Goal: Task Accomplishment & Management: Complete application form

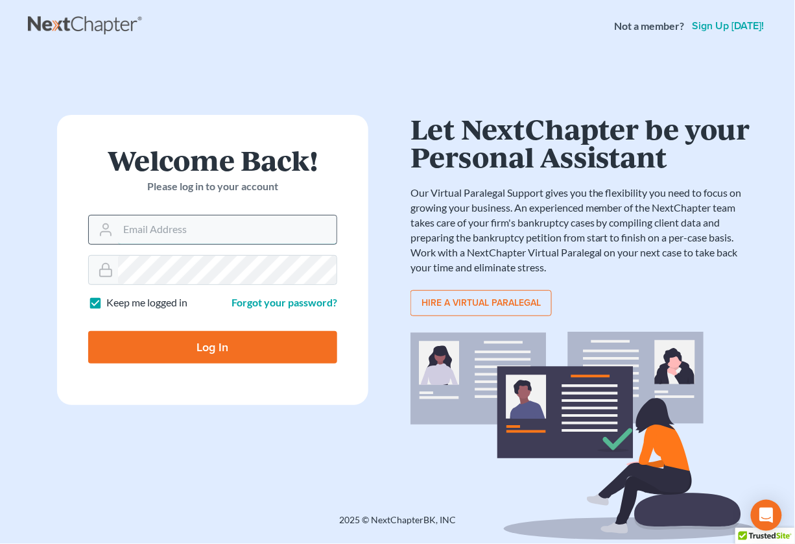
click at [173, 229] on input "Email Address" at bounding box center [227, 229] width 219 height 29
type input "[EMAIL_ADDRESS][DOMAIN_NAME]"
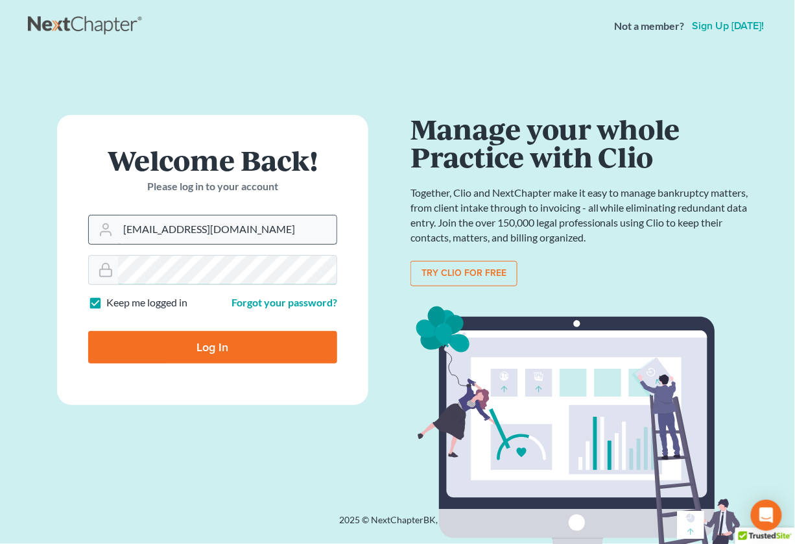
click at [88, 331] on input "Log In" at bounding box center [212, 347] width 249 height 32
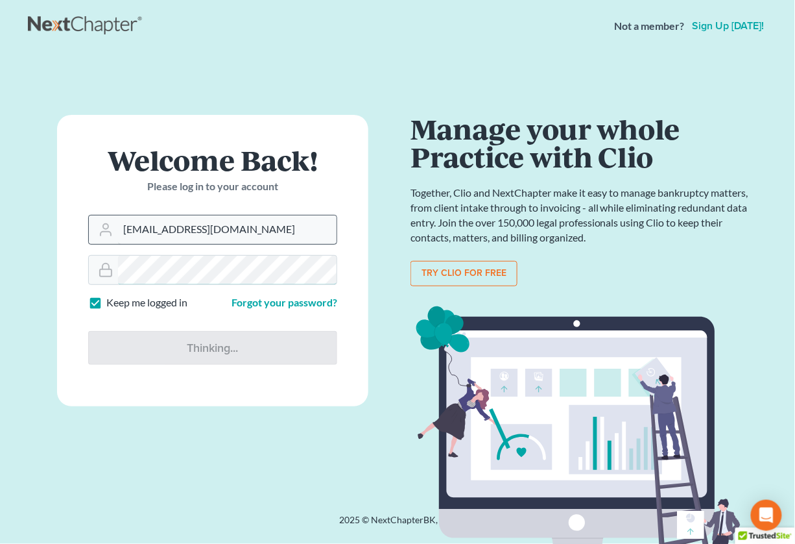
type input "Thinking..."
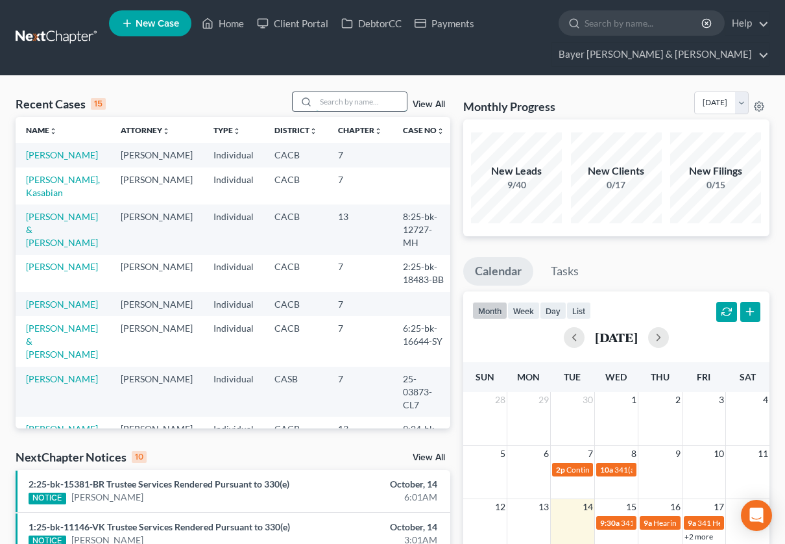
click at [341, 95] on input "search" at bounding box center [361, 101] width 91 height 19
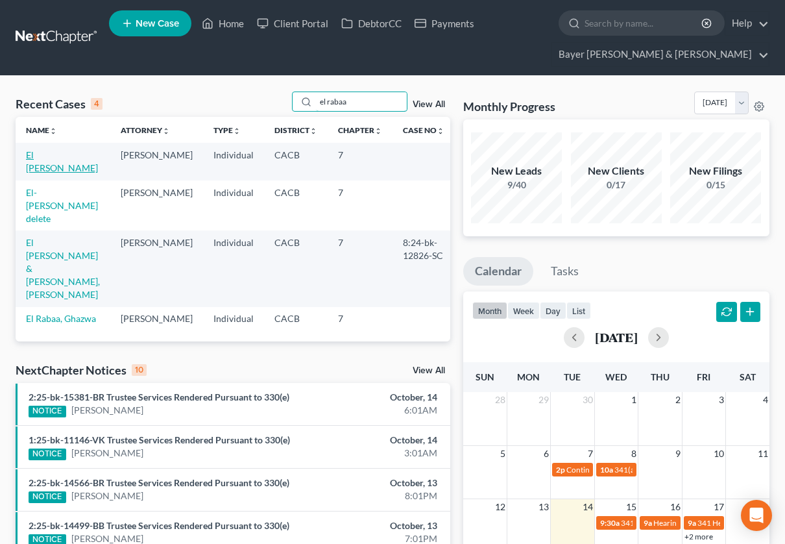
type input "el rabaa"
click at [36, 152] on link "El [PERSON_NAME]" at bounding box center [62, 161] width 72 height 24
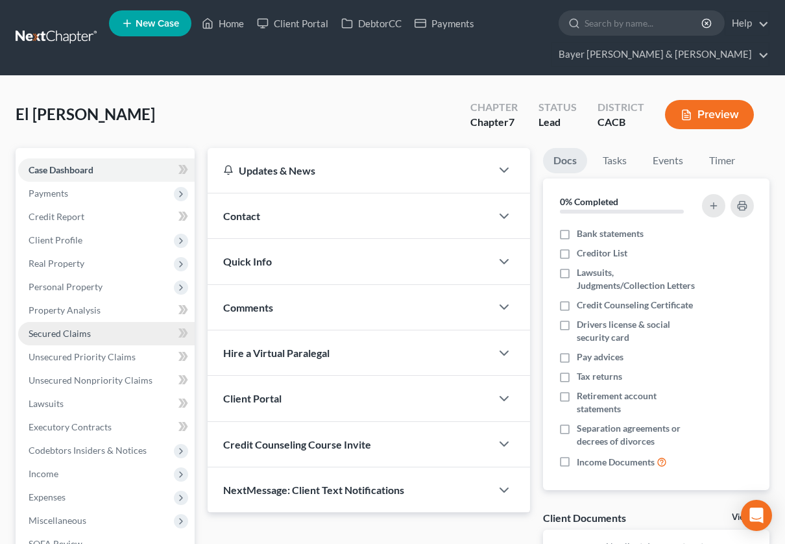
click at [66, 331] on span "Secured Claims" at bounding box center [60, 333] width 62 height 11
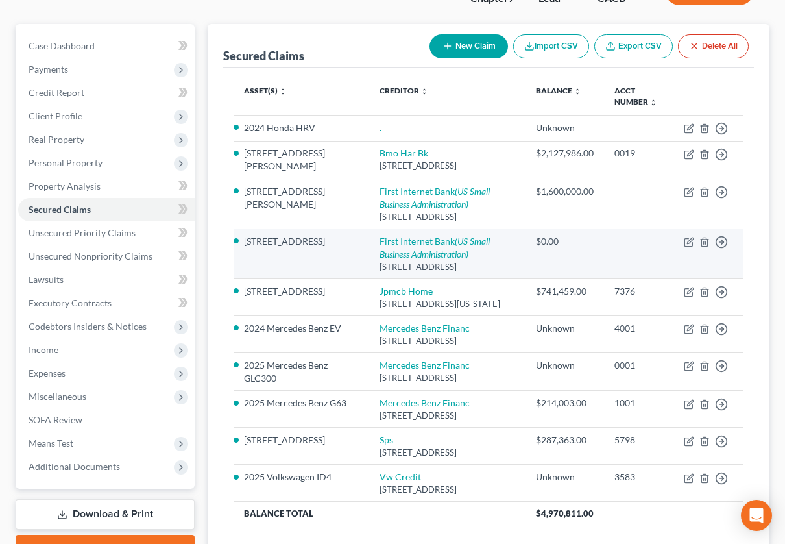
scroll to position [91, 0]
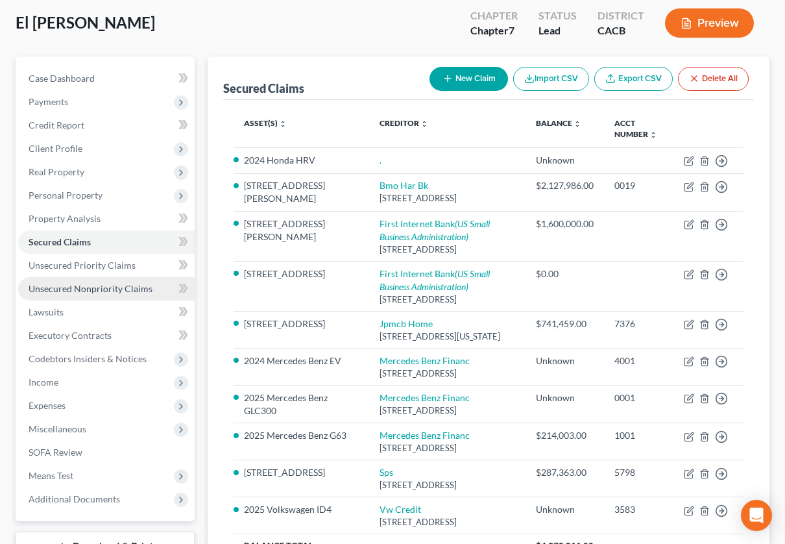
click at [117, 287] on span "Unsecured Nonpriority Claims" at bounding box center [91, 288] width 124 height 11
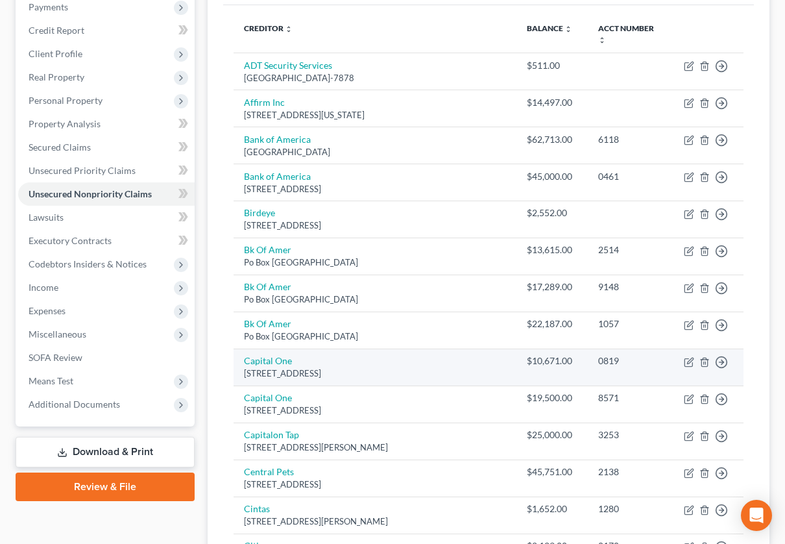
scroll to position [185, 0]
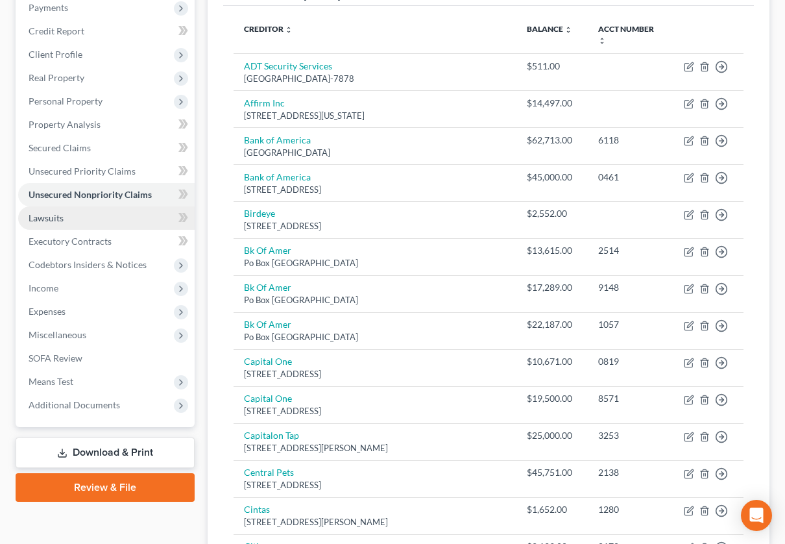
click at [56, 215] on span "Lawsuits" at bounding box center [46, 217] width 35 height 11
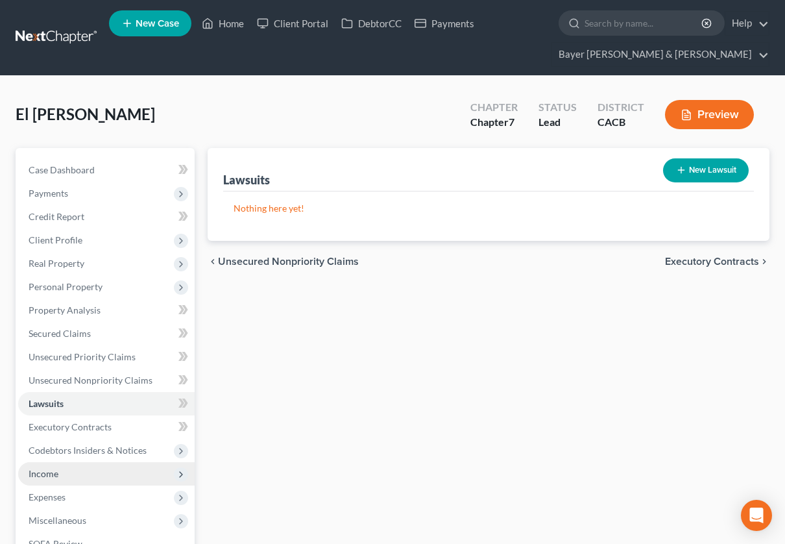
click at [59, 467] on span "Income" at bounding box center [106, 473] width 176 height 23
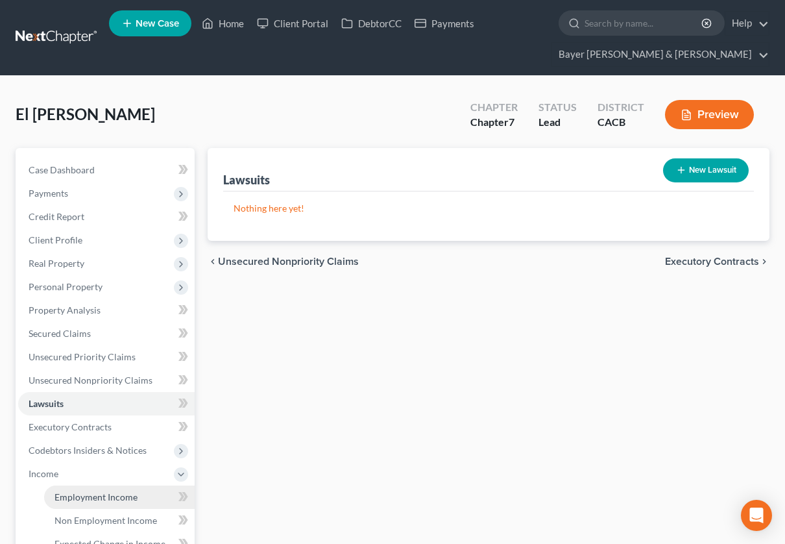
click at [78, 495] on span "Employment Income" at bounding box center [95, 496] width 83 height 11
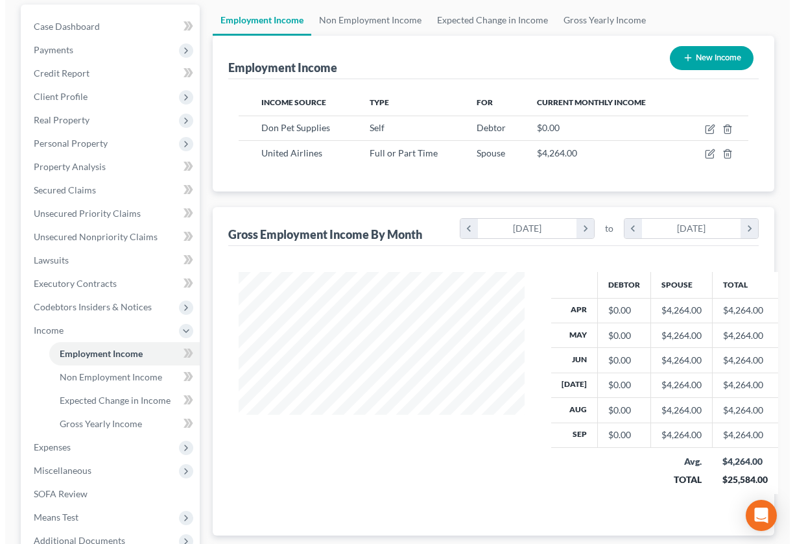
scroll to position [144, 0]
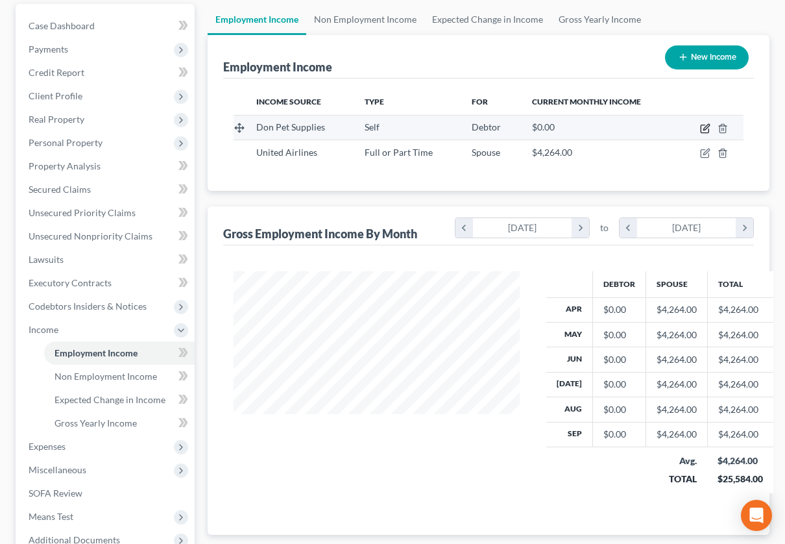
click at [703, 126] on icon "button" at bounding box center [705, 128] width 10 height 10
select select "1"
select select "0"
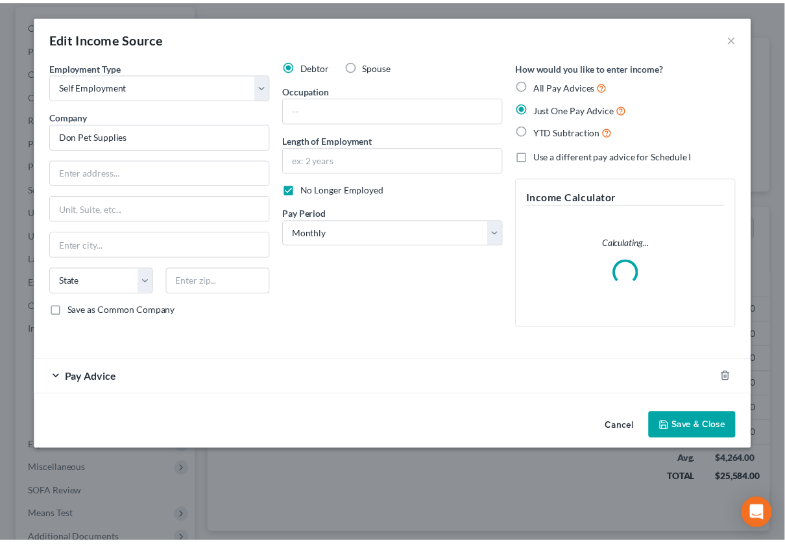
scroll to position [232, 318]
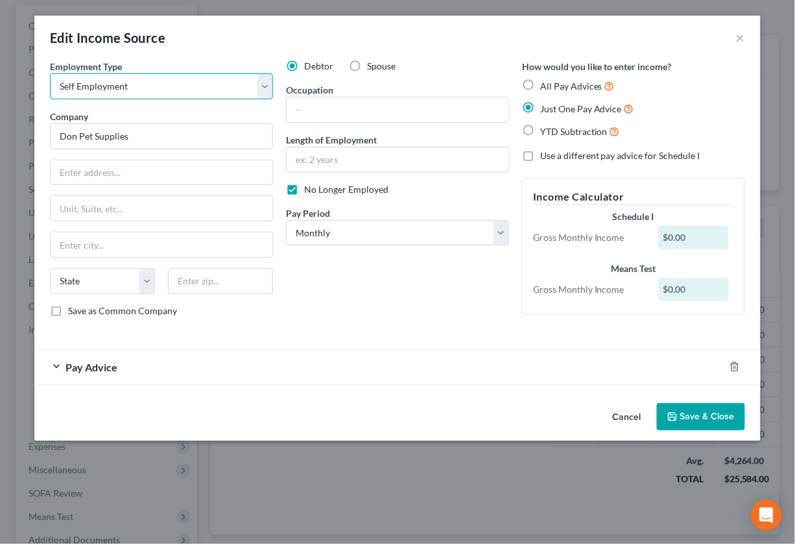
click at [262, 88] on select "Select Full or [DEMOGRAPHIC_DATA] Employment Self Employment" at bounding box center [161, 86] width 223 height 26
click at [263, 88] on select "Select Full or [DEMOGRAPHIC_DATA] Employment Self Employment" at bounding box center [161, 86] width 223 height 26
click at [331, 117] on input "text" at bounding box center [398, 109] width 222 height 25
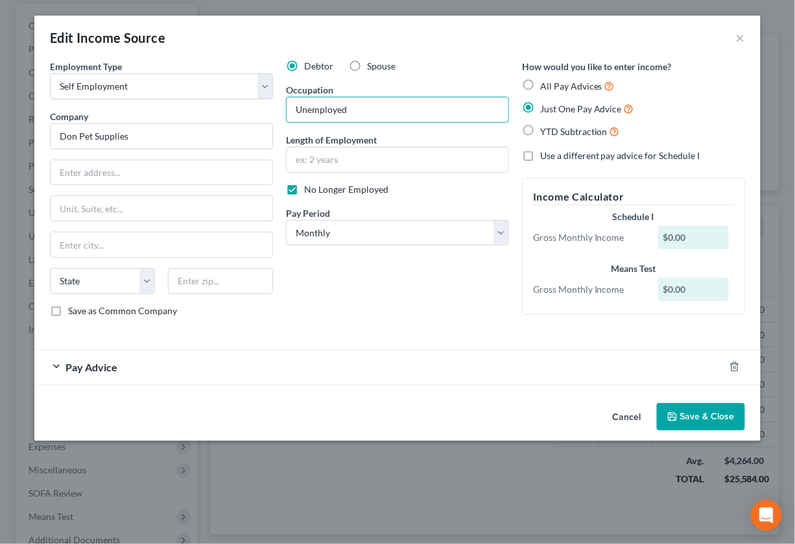
type input "Unemployed"
click at [672, 416] on icon "button" at bounding box center [672, 416] width 10 height 10
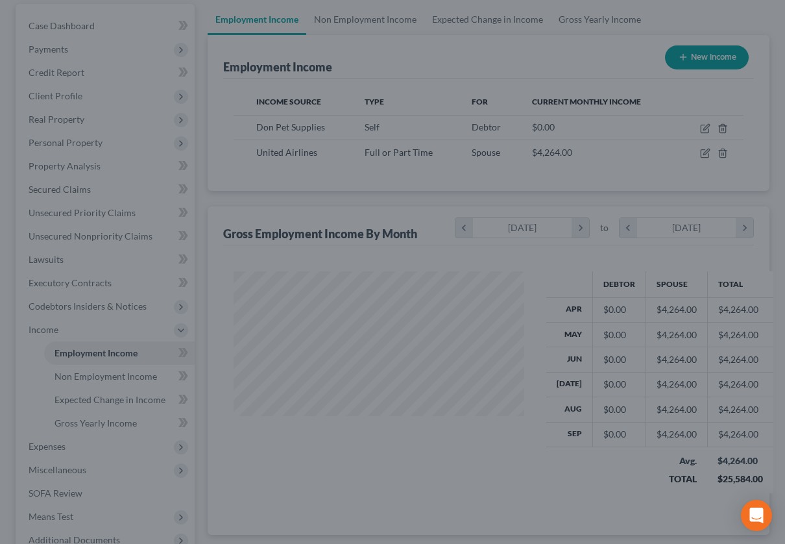
scroll to position [648347, 648266]
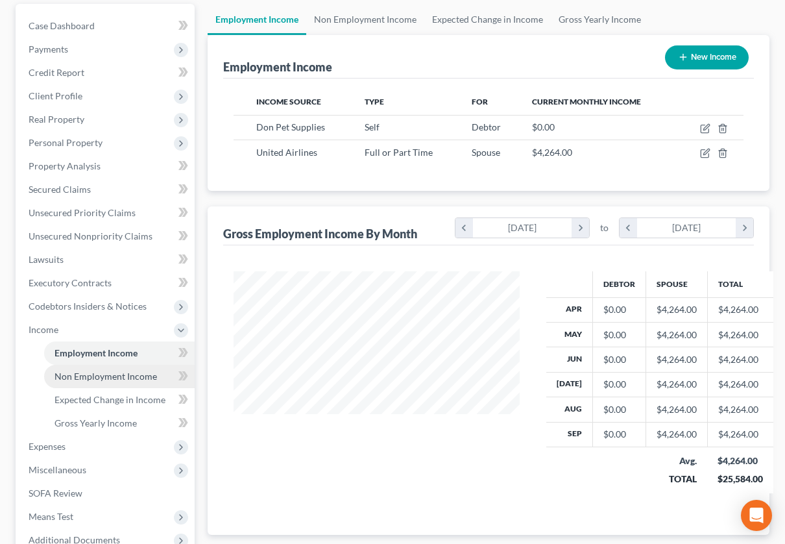
click at [95, 368] on link "Non Employment Income" at bounding box center [119, 376] width 150 height 23
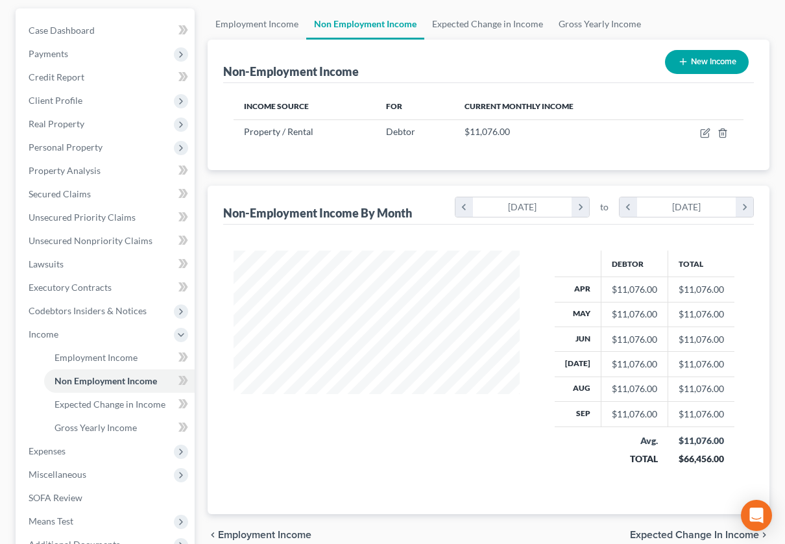
scroll to position [144, 0]
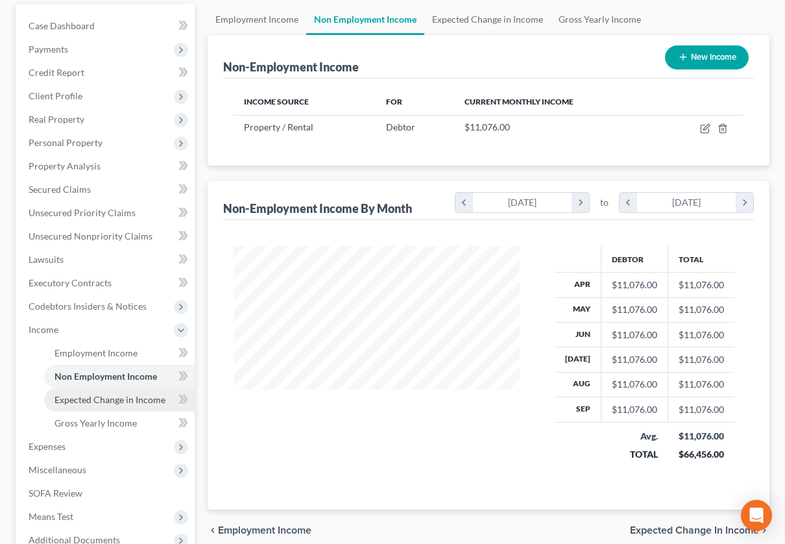
click at [125, 400] on span "Expected Change in Income" at bounding box center [109, 399] width 111 height 11
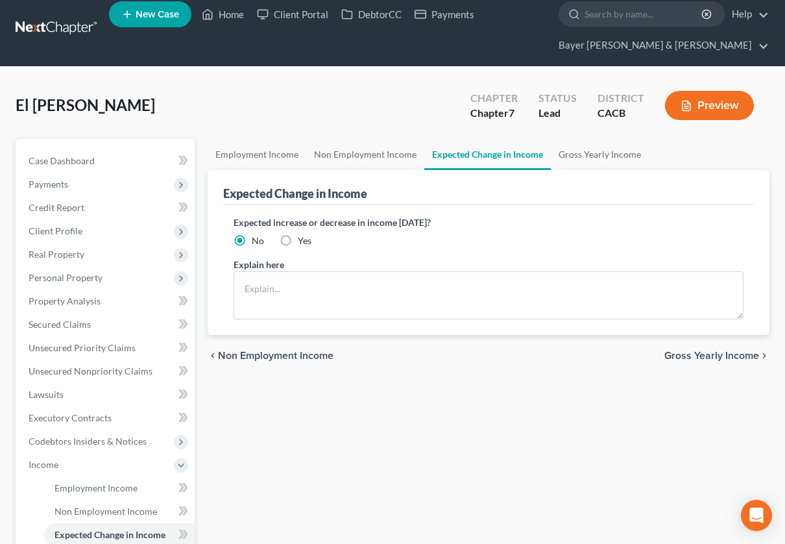
scroll to position [283, 0]
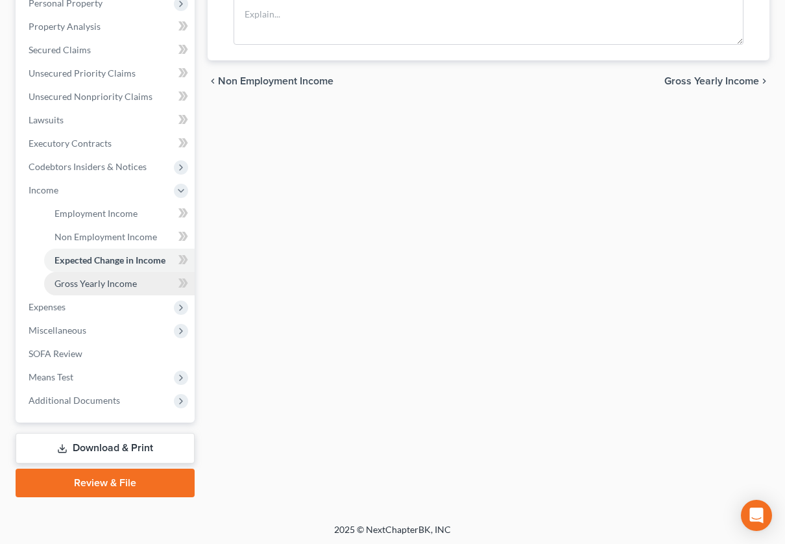
click at [78, 278] on span "Gross Yearly Income" at bounding box center [95, 283] width 82 height 11
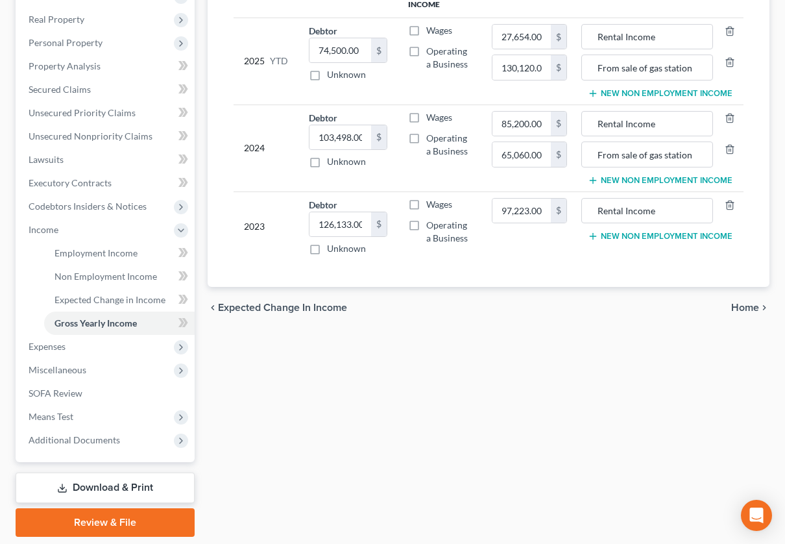
scroll to position [283, 0]
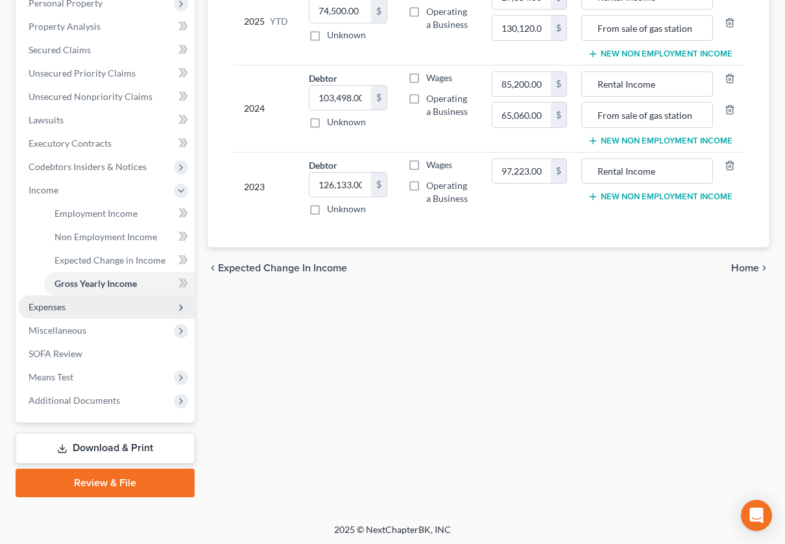
click at [82, 302] on span "Expenses" at bounding box center [106, 306] width 176 height 23
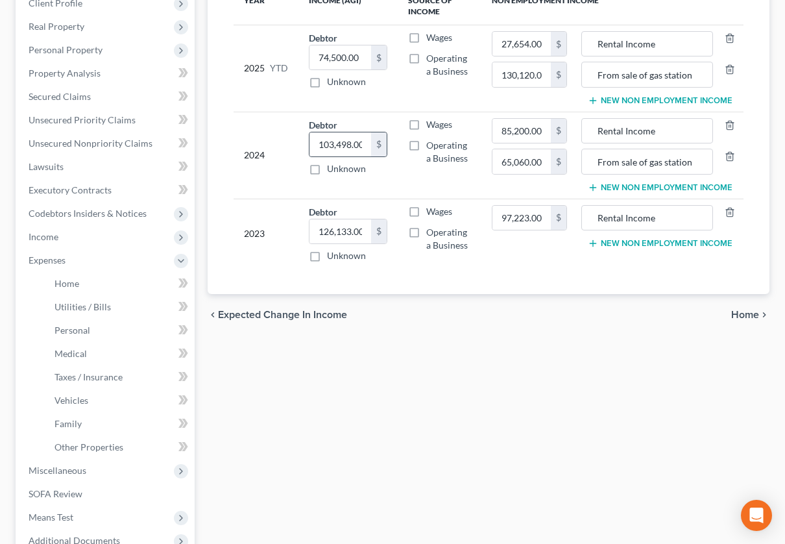
scroll to position [211, 0]
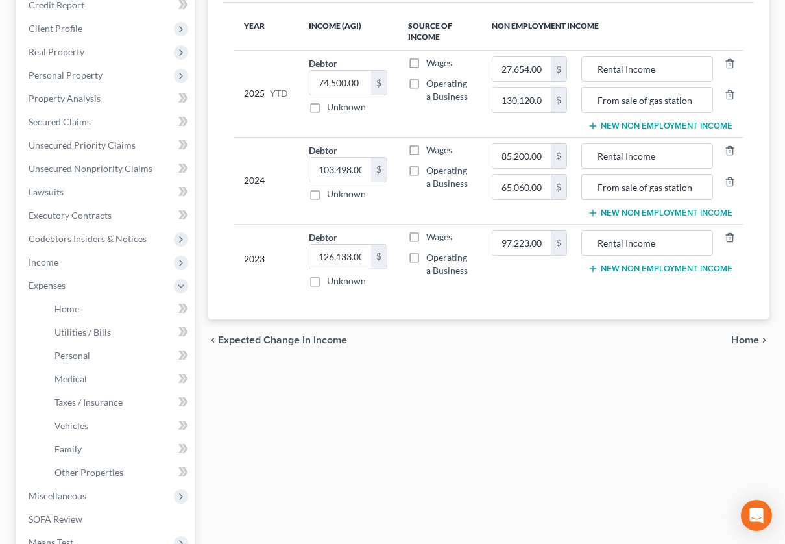
click at [748, 332] on div "chevron_left Expected Change in Income Home chevron_right" at bounding box center [489, 340] width 562 height 42
click at [743, 338] on span "Home" at bounding box center [745, 340] width 28 height 10
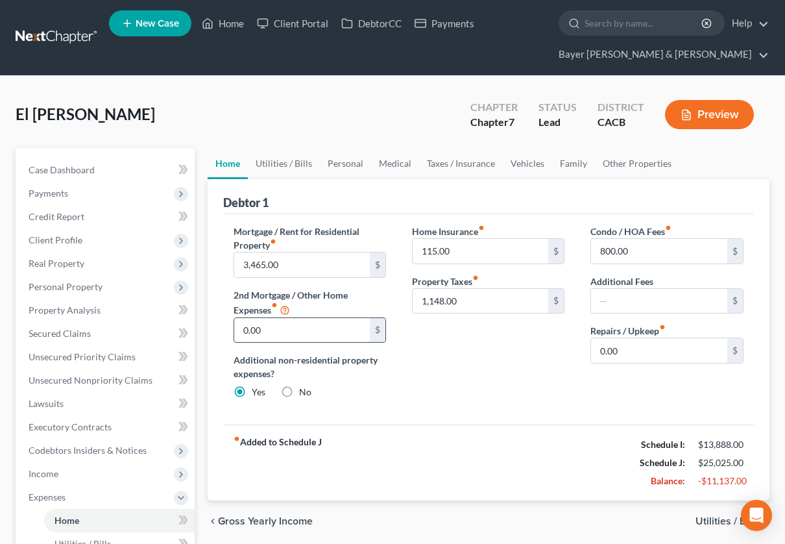
click at [293, 328] on input "0.00" at bounding box center [302, 330] width 136 height 25
type input "13,347"
click at [669, 301] on input "text" at bounding box center [659, 301] width 136 height 25
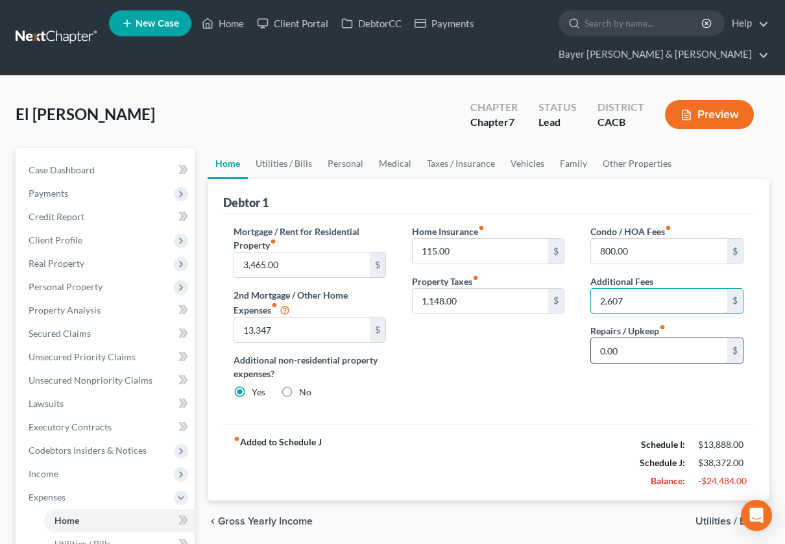
type input "2,607"
click at [279, 325] on input "13,347" at bounding box center [302, 330] width 136 height 25
click at [649, 302] on input "2,607" at bounding box center [659, 301] width 136 height 25
click at [634, 161] on link "Other Properties" at bounding box center [637, 163] width 84 height 31
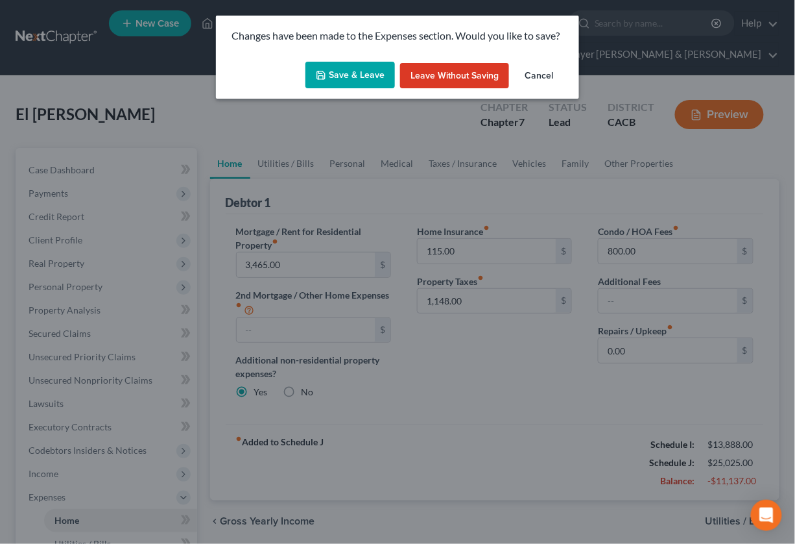
click at [370, 67] on button "Save & Leave" at bounding box center [350, 75] width 90 height 27
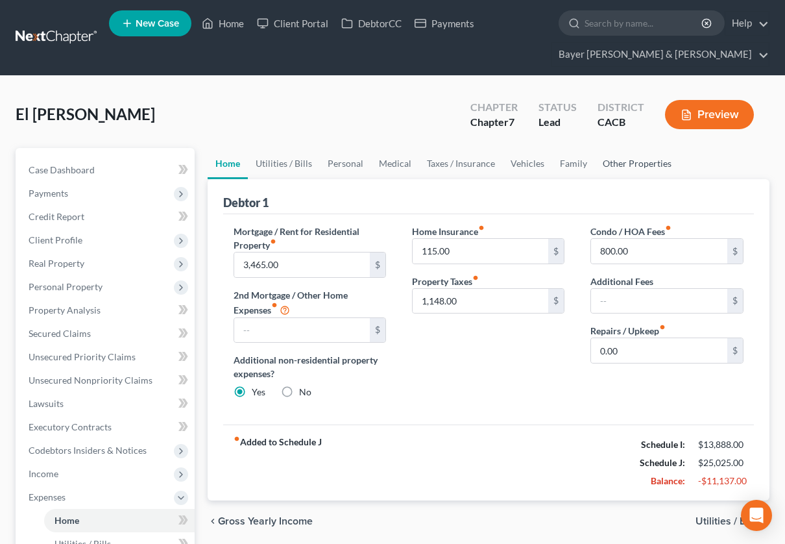
click at [629, 163] on link "Other Properties" at bounding box center [637, 163] width 84 height 31
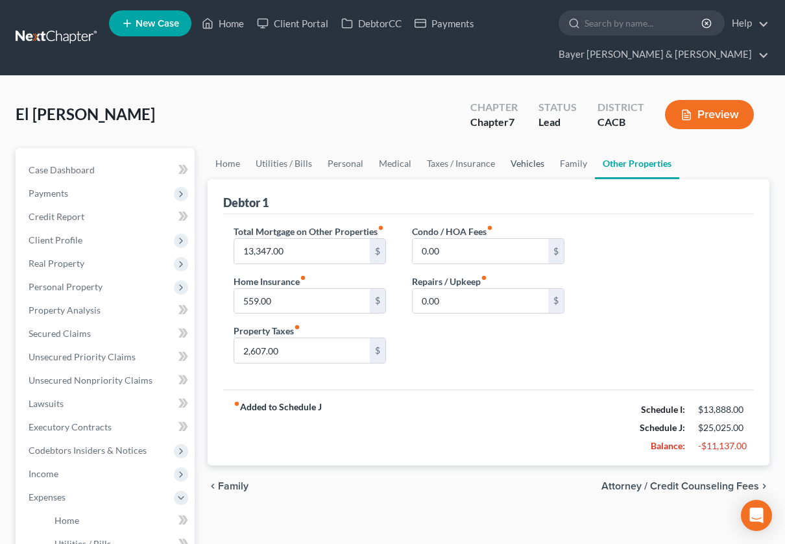
click at [525, 162] on link "Vehicles" at bounding box center [527, 163] width 49 height 31
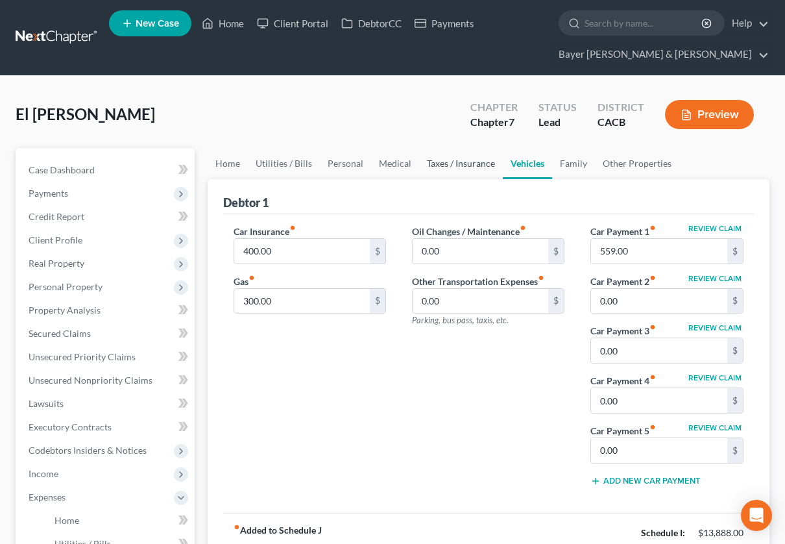
click at [453, 163] on link "Taxes / Insurance" at bounding box center [461, 163] width 84 height 31
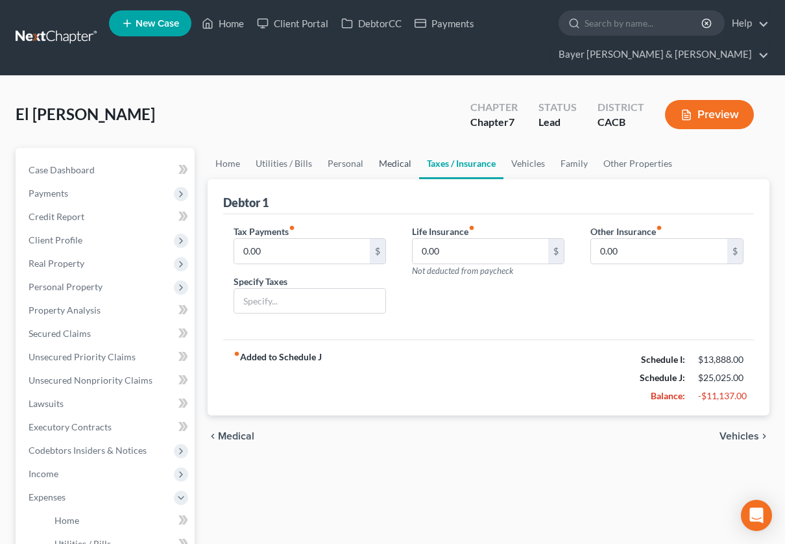
click at [386, 161] on link "Medical" at bounding box center [395, 163] width 48 height 31
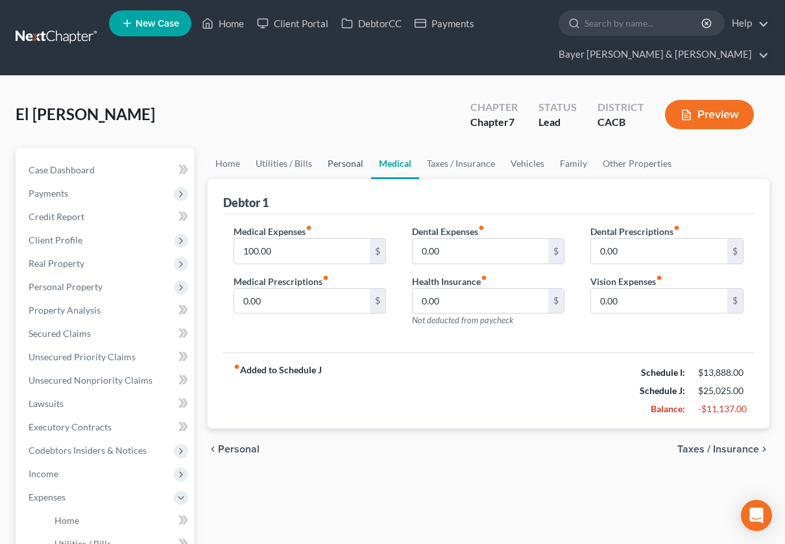
click at [347, 160] on link "Personal" at bounding box center [345, 163] width 51 height 31
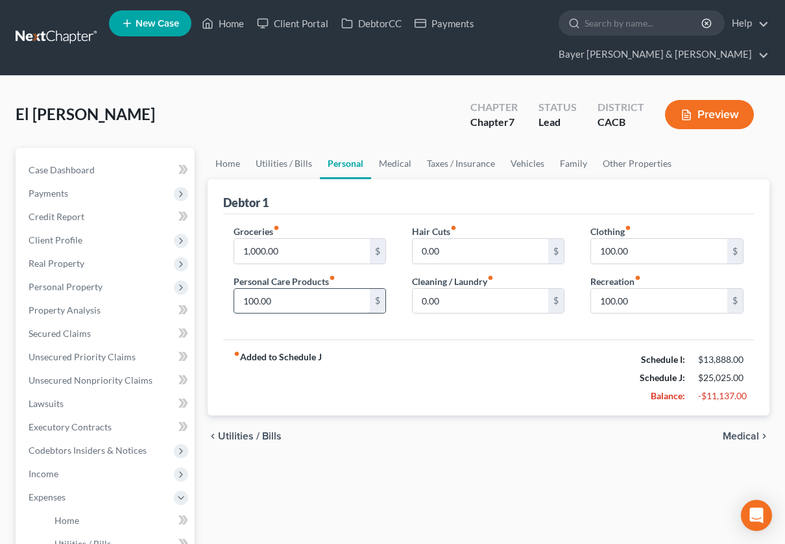
click at [274, 300] on input "100.00" at bounding box center [302, 301] width 136 height 25
type input "150.00"
click at [284, 166] on link "Utilities / Bills" at bounding box center [284, 163] width 72 height 31
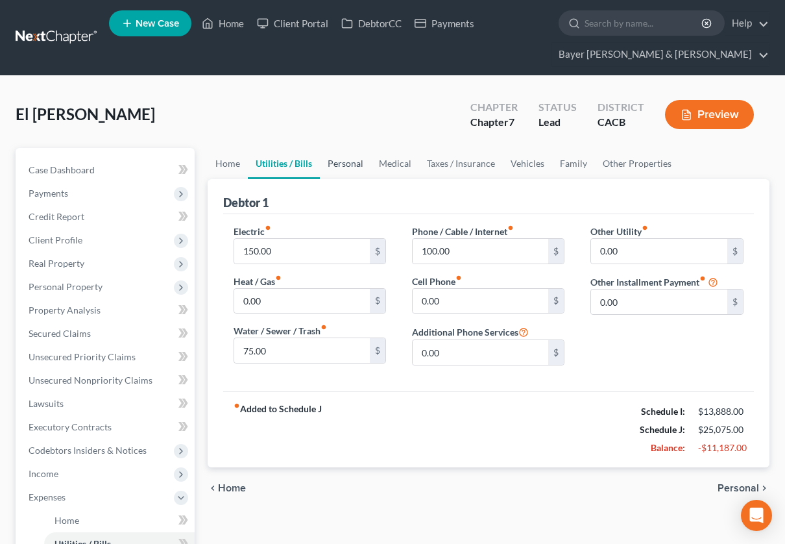
click at [344, 159] on link "Personal" at bounding box center [345, 163] width 51 height 31
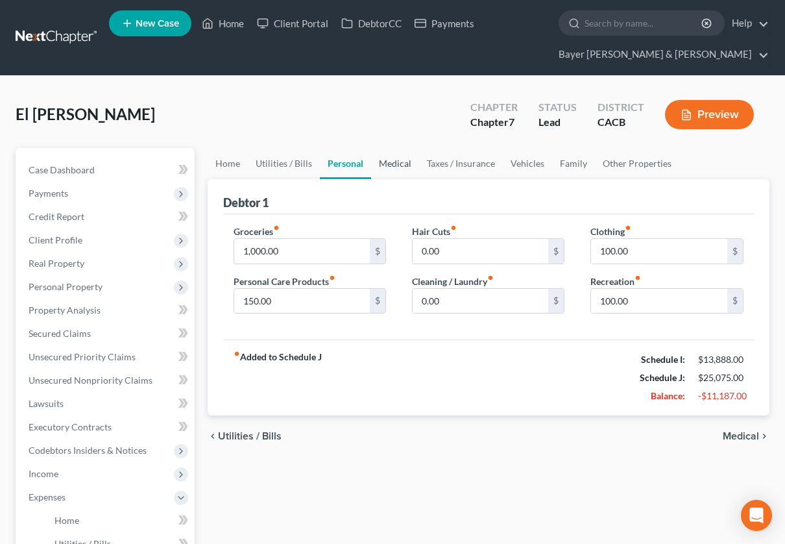
click at [383, 158] on link "Medical" at bounding box center [395, 163] width 48 height 31
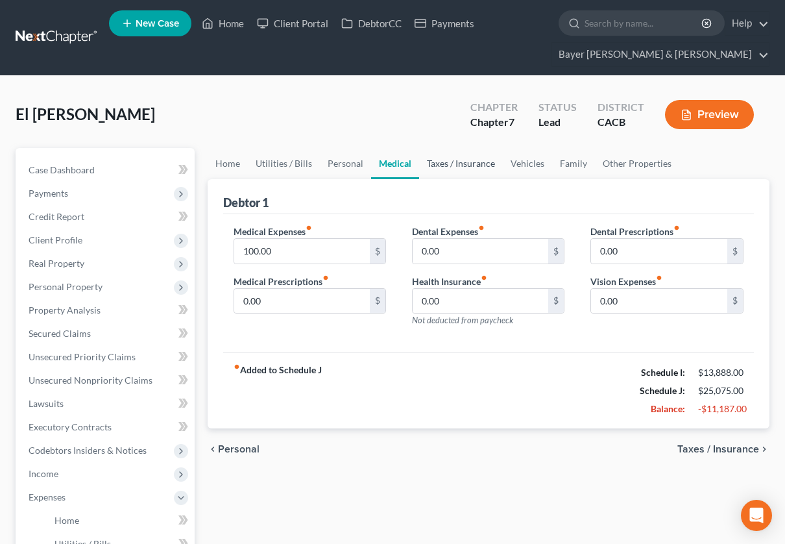
click at [452, 162] on link "Taxes / Insurance" at bounding box center [461, 163] width 84 height 31
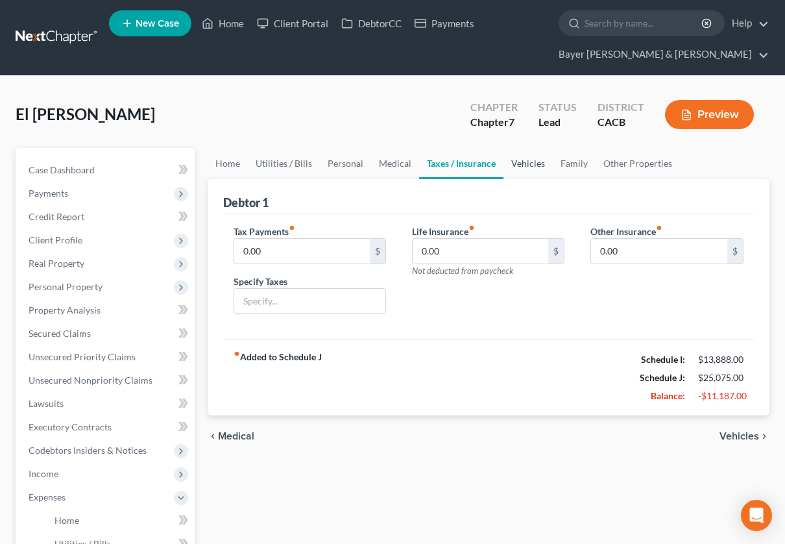
click at [523, 161] on link "Vehicles" at bounding box center [527, 163] width 49 height 31
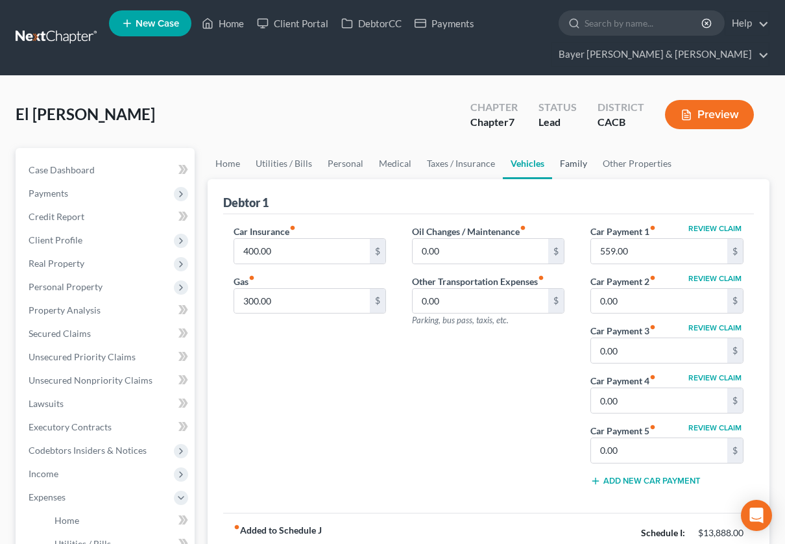
click at [565, 165] on link "Family" at bounding box center [573, 163] width 43 height 31
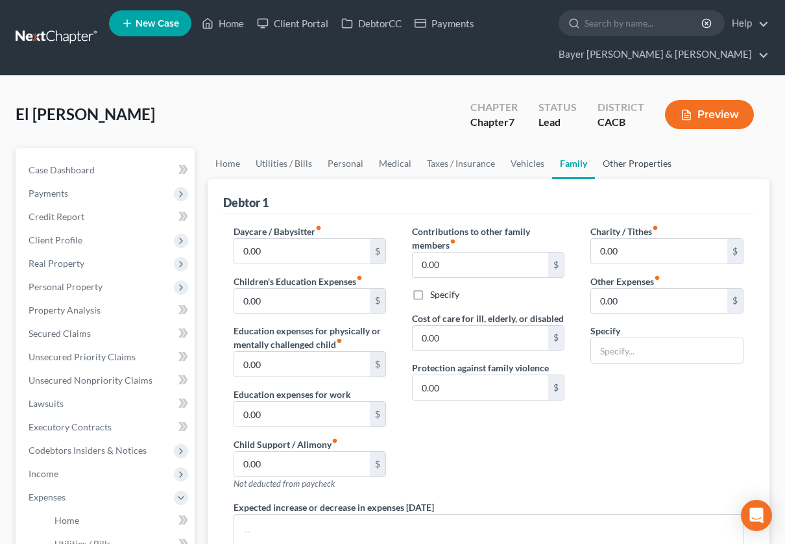
click at [628, 159] on link "Other Properties" at bounding box center [637, 163] width 84 height 31
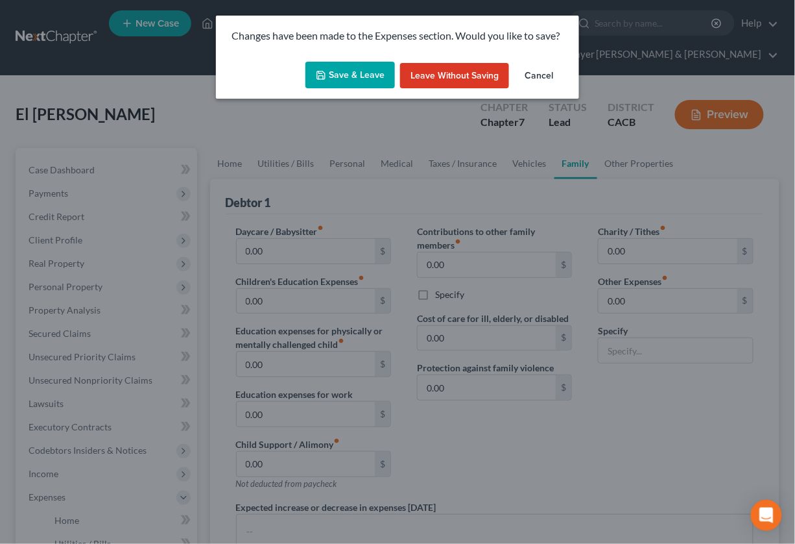
click at [361, 76] on button "Save & Leave" at bounding box center [350, 75] width 90 height 27
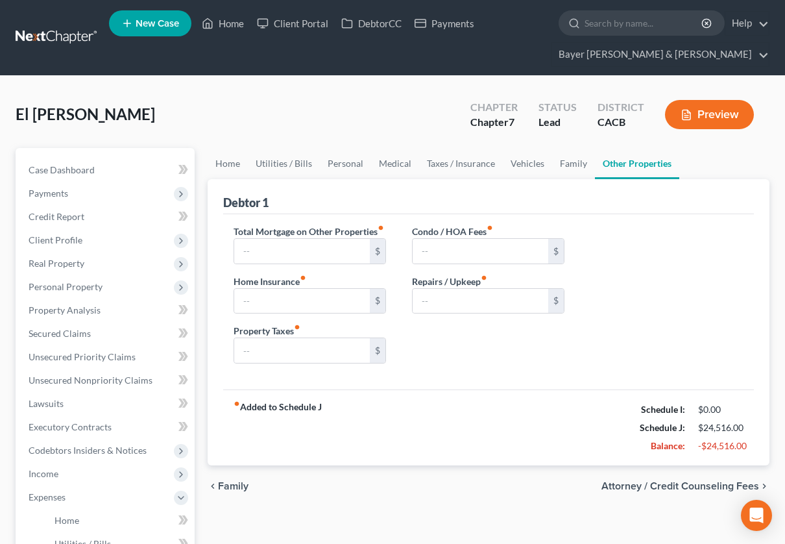
type input "13,347.00"
type input "559.00"
type input "2,607.00"
type input "0.00"
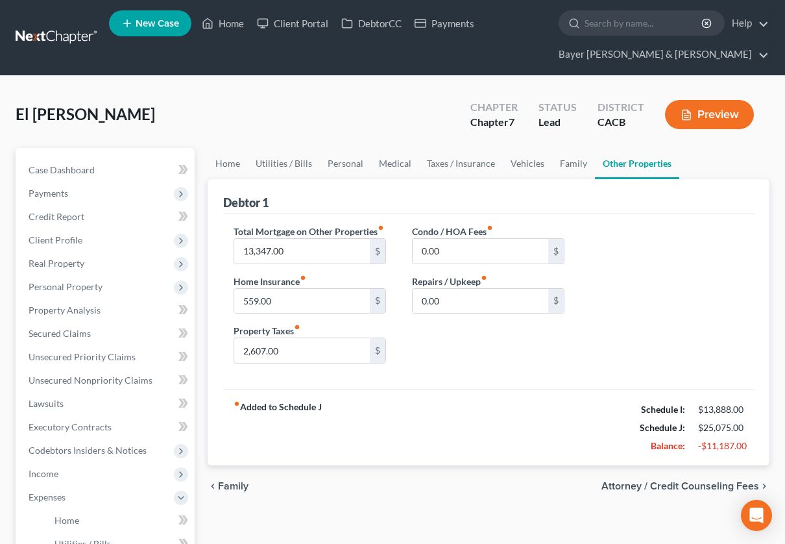
click at [672, 491] on span "Attorney / Credit Counseling Fees" at bounding box center [680, 486] width 158 height 10
select select "2"
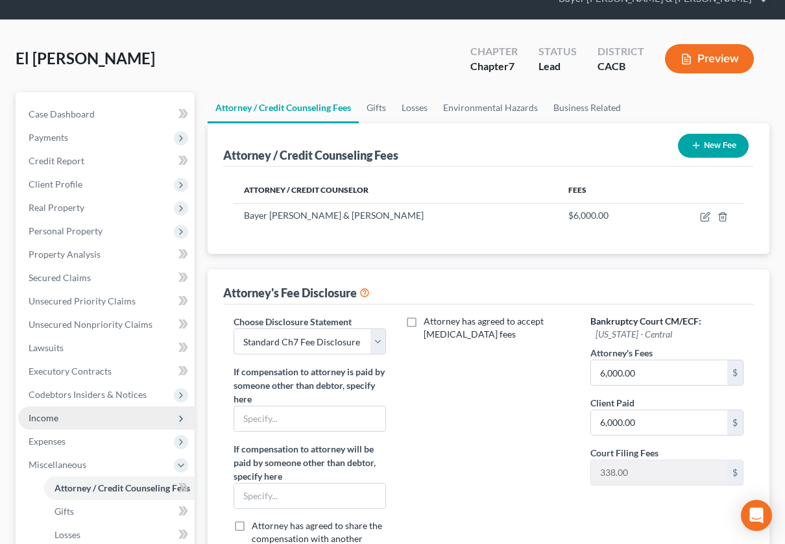
scroll to position [72, 0]
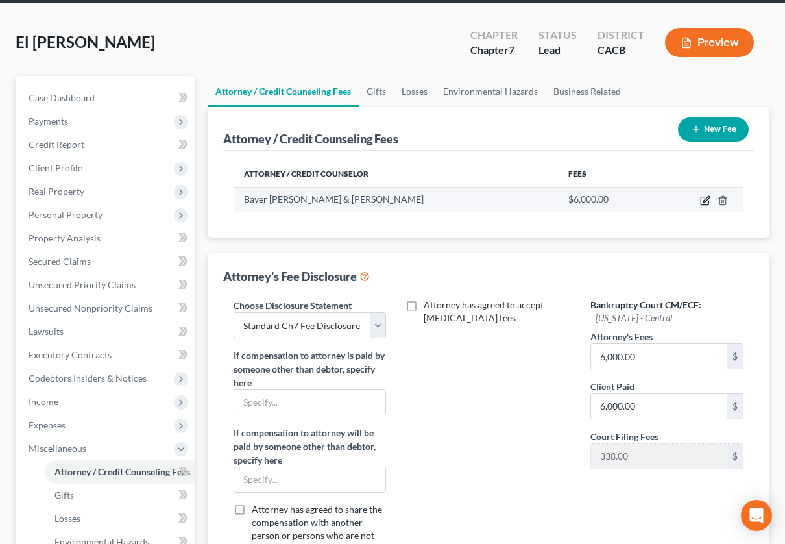
click at [707, 199] on icon "button" at bounding box center [706, 199] width 6 height 6
select select "4"
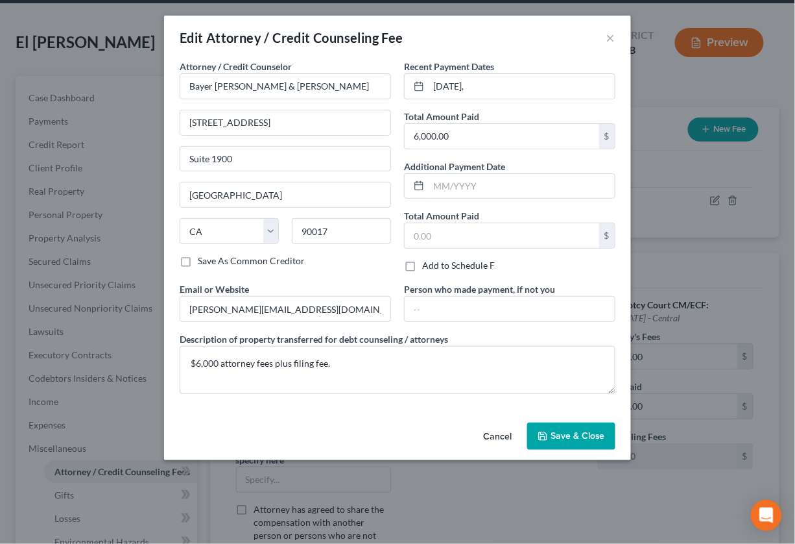
click at [549, 427] on button "Save & Close" at bounding box center [571, 435] width 88 height 27
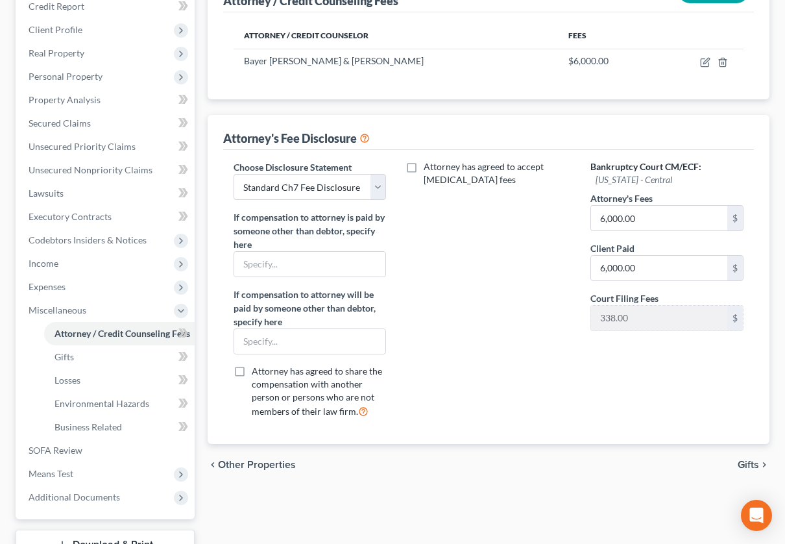
scroll to position [216, 0]
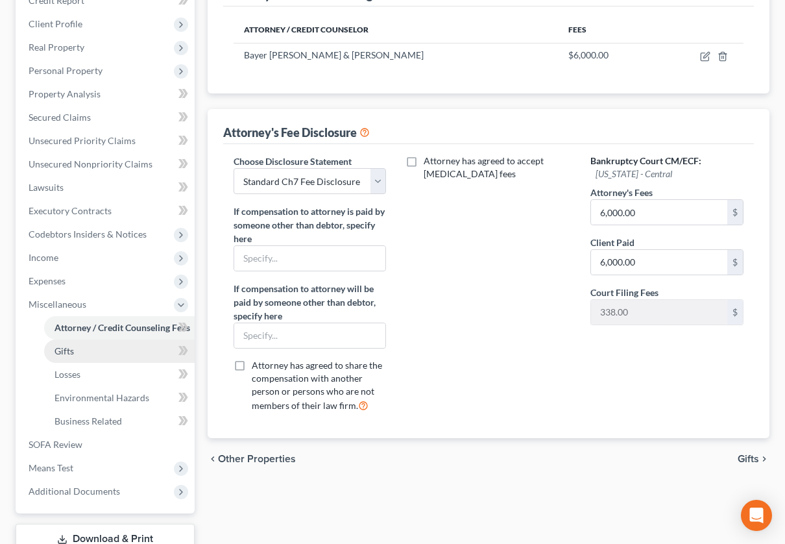
click at [97, 342] on link "Gifts" at bounding box center [119, 350] width 150 height 23
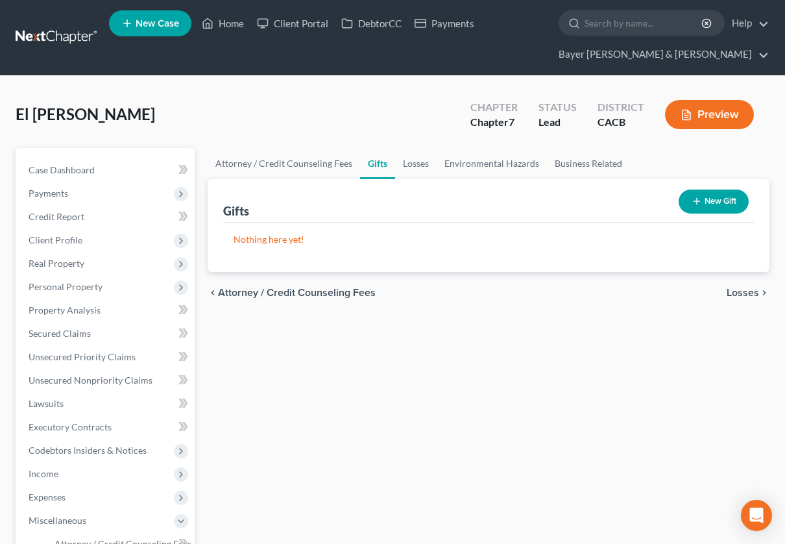
click at [744, 293] on span "Losses" at bounding box center [742, 292] width 32 height 10
click at [741, 289] on span "Environmental Hazards" at bounding box center [704, 292] width 109 height 10
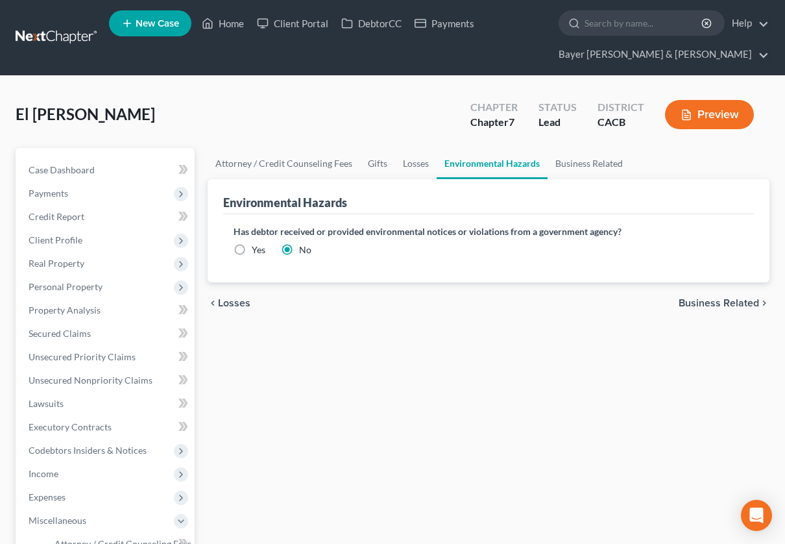
click at [732, 298] on span "Business Related" at bounding box center [718, 303] width 80 height 10
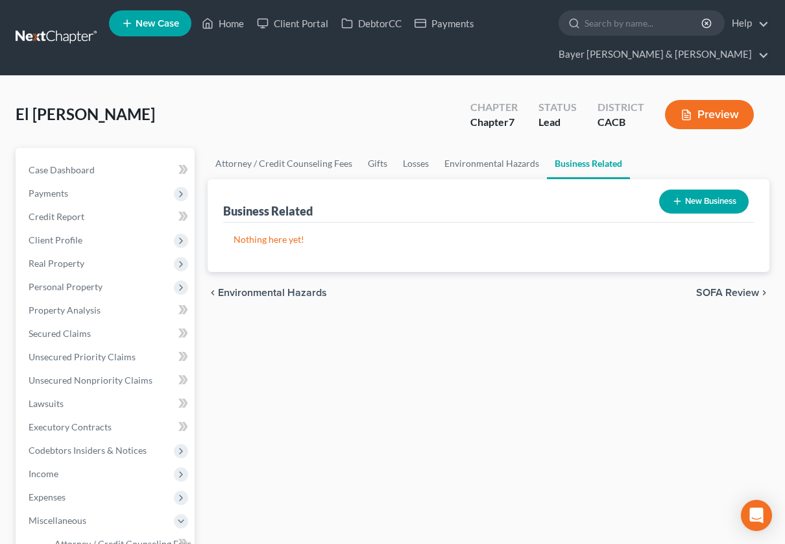
click at [683, 204] on button "New Business" at bounding box center [704, 201] width 90 height 24
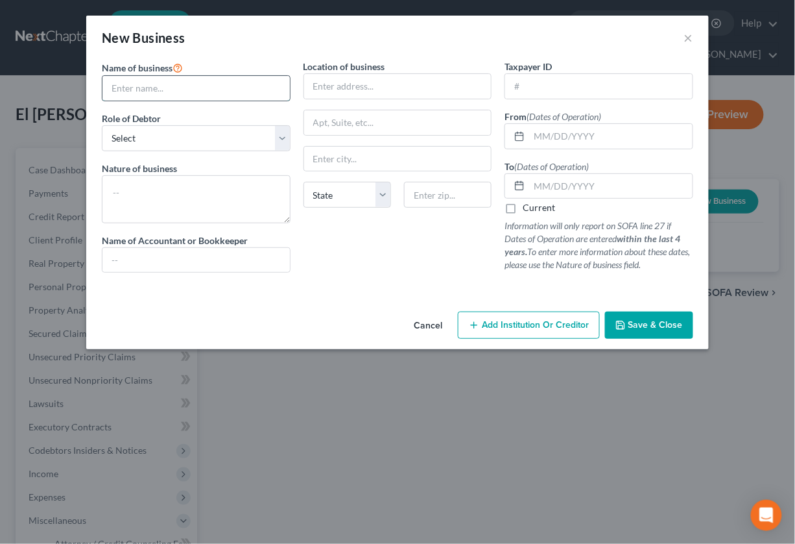
click at [206, 89] on input "text" at bounding box center [195, 88] width 187 height 25
type input "Don Pet Supplies"
click at [286, 139] on select "Select A member of a limited liability company (LLC) or limited liability partn…" at bounding box center [196, 138] width 189 height 26
select select "sole_proprietor"
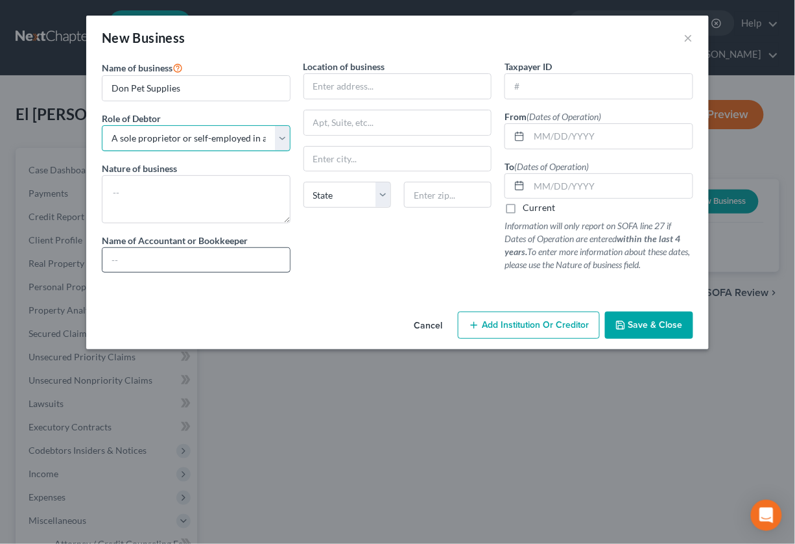
click at [102, 125] on select "Select A member of a limited liability company (LLC) or limited liability partn…" at bounding box center [196, 138] width 189 height 26
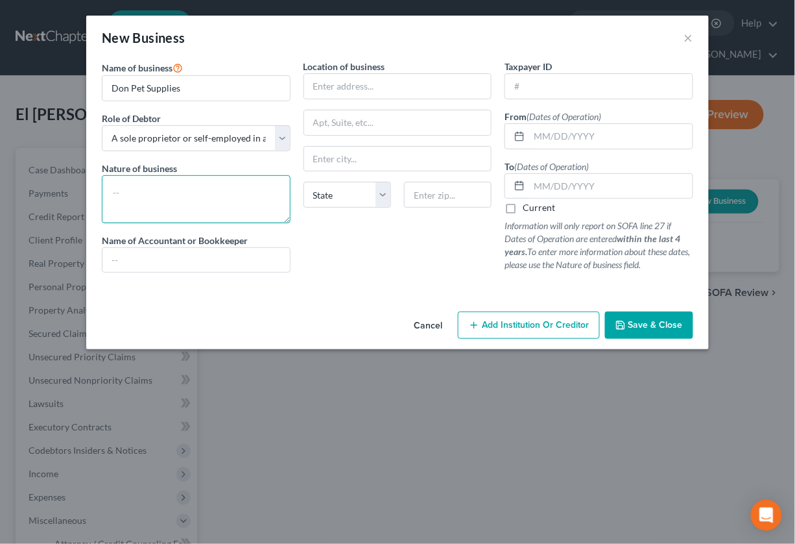
click at [202, 191] on textarea at bounding box center [196, 199] width 189 height 48
type textarea "Pet shop and grooming"
click at [556, 132] on input "text" at bounding box center [610, 136] width 163 height 25
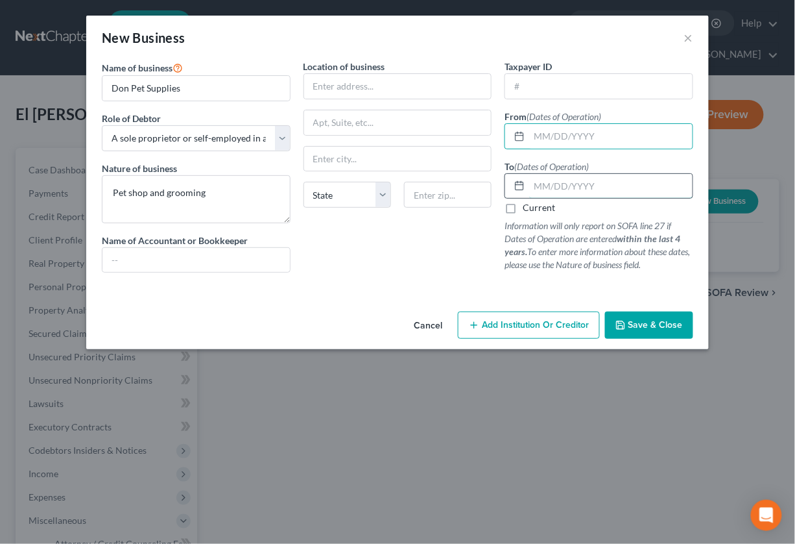
click at [542, 182] on input "text" at bounding box center [610, 186] width 163 height 25
type input "[DATE]"
click at [541, 87] on input "text" at bounding box center [598, 86] width 187 height 25
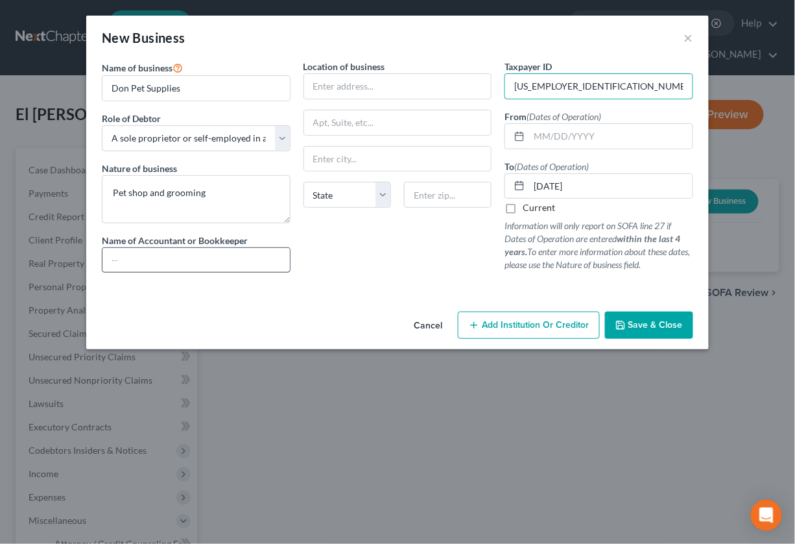
type input "[US_EMPLOYER_IDENTIFICATION_NUMBER]"
click at [237, 261] on input "text" at bounding box center [195, 260] width 187 height 25
type input "[PERSON_NAME] and Company Inc"
click at [370, 88] on input "text" at bounding box center [397, 86] width 187 height 25
type input "[STREET_ADDRESS]"
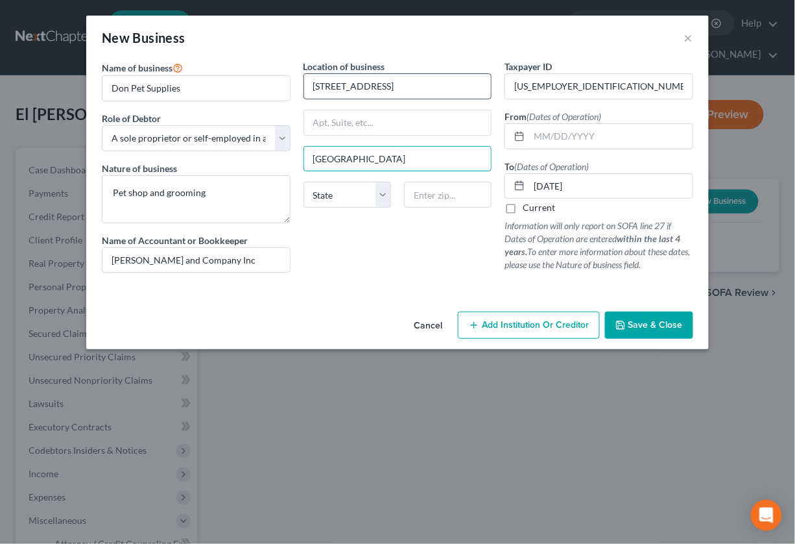
type input "[GEOGRAPHIC_DATA]"
select select "4"
type input "90232"
click at [638, 313] on button "Save & Close" at bounding box center [649, 324] width 88 height 27
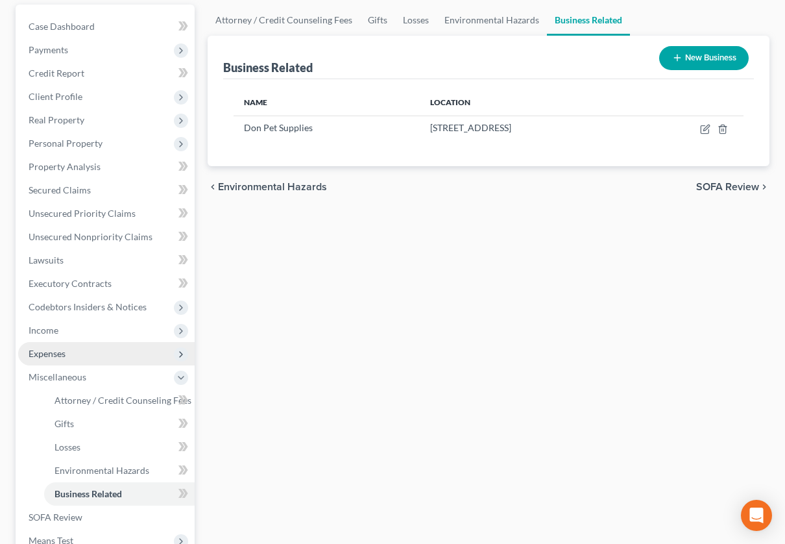
scroll to position [144, 0]
click at [684, 57] on button "New Business" at bounding box center [704, 57] width 90 height 24
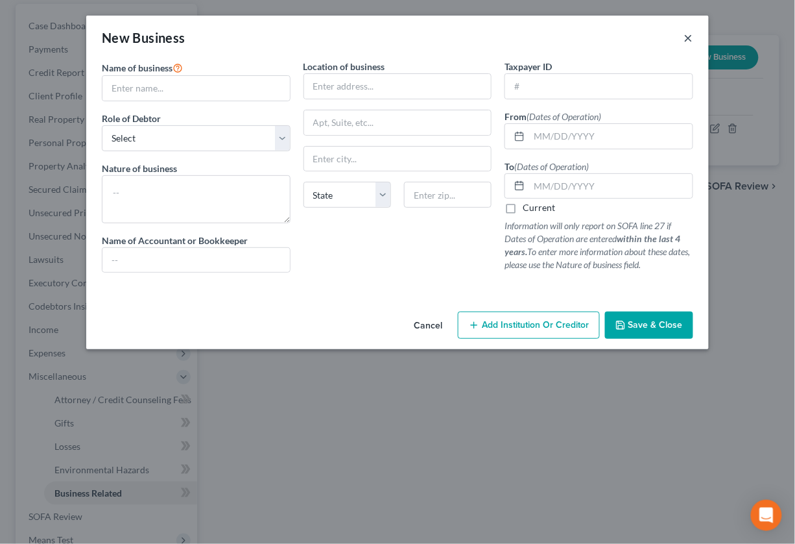
click at [691, 40] on button "×" at bounding box center [688, 38] width 9 height 16
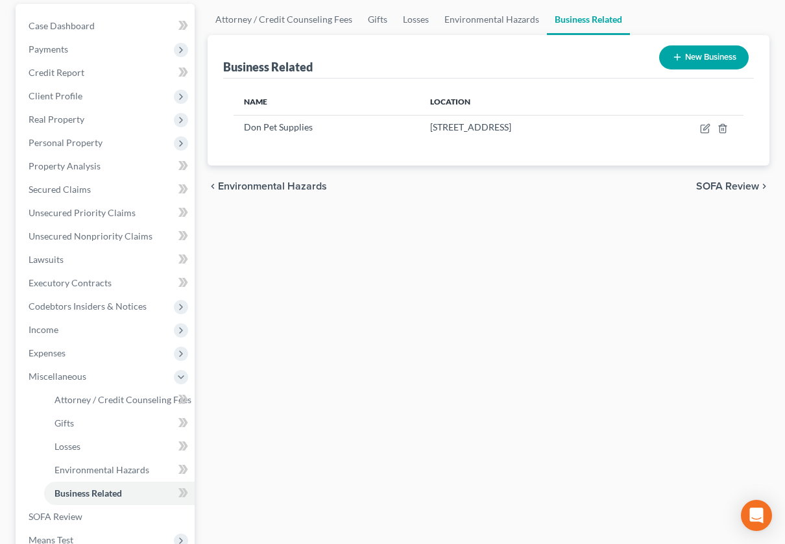
click at [721, 186] on span "SOFA Review" at bounding box center [727, 186] width 63 height 10
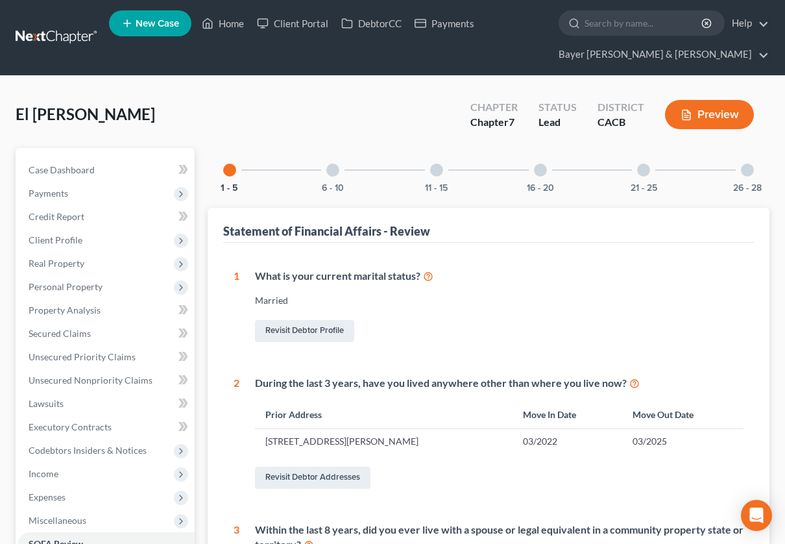
click at [333, 167] on div at bounding box center [332, 169] width 13 height 13
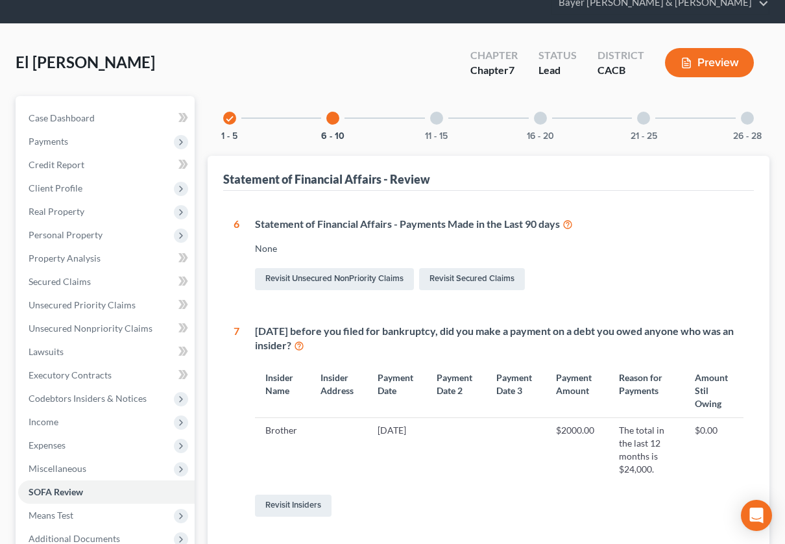
scroll to position [51, 0]
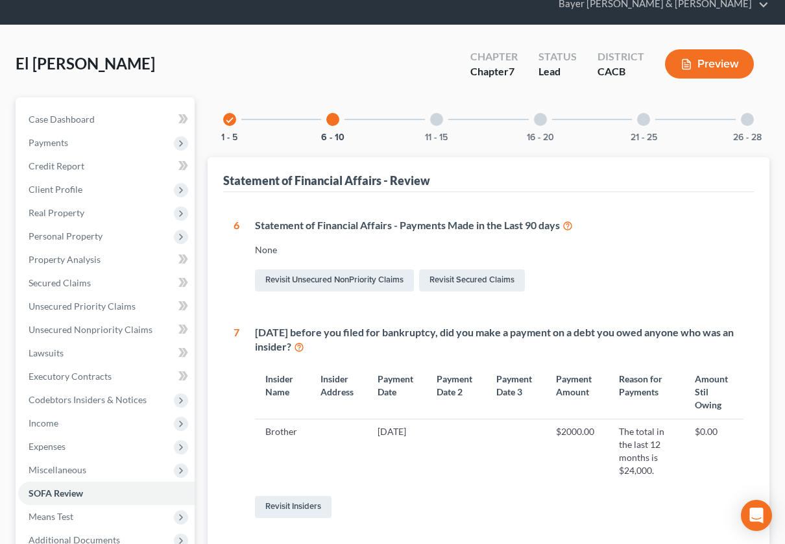
click at [436, 117] on div at bounding box center [436, 119] width 13 height 13
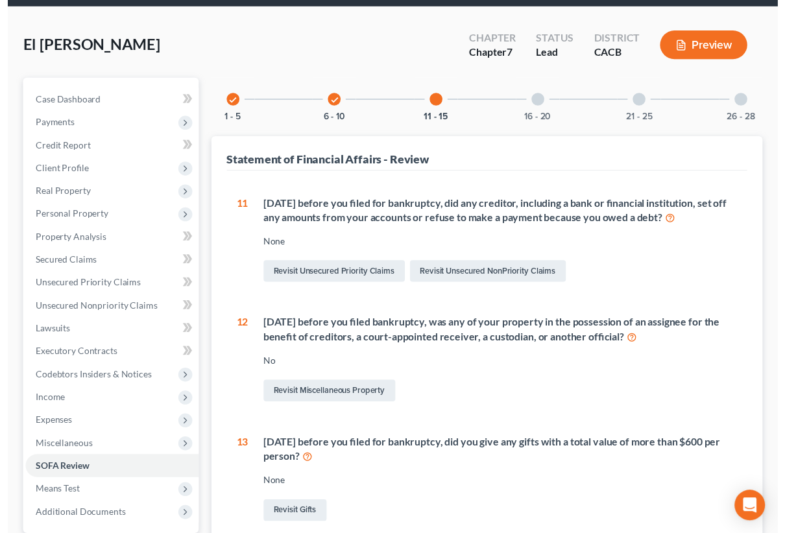
scroll to position [6, 0]
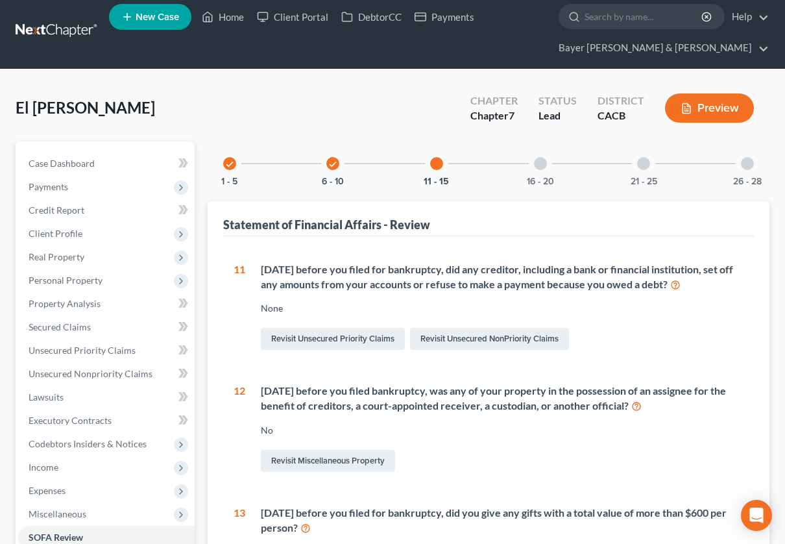
click at [540, 165] on div at bounding box center [540, 163] width 13 height 13
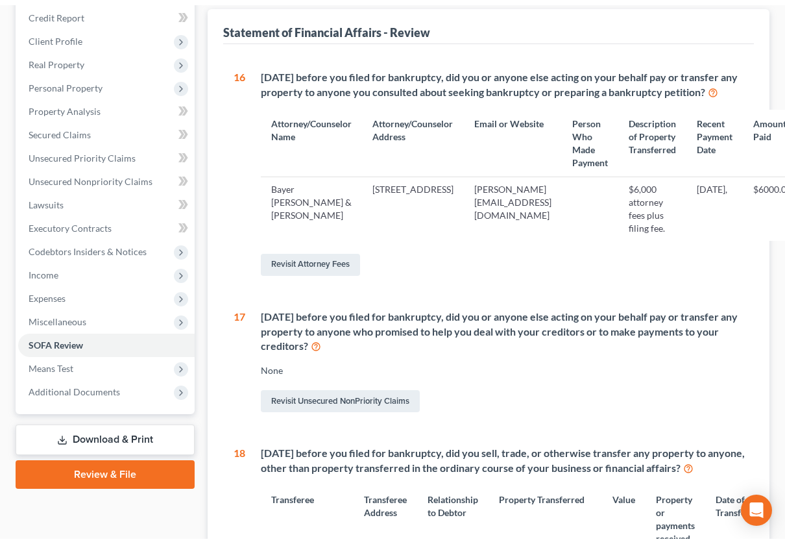
scroll to position [3, 0]
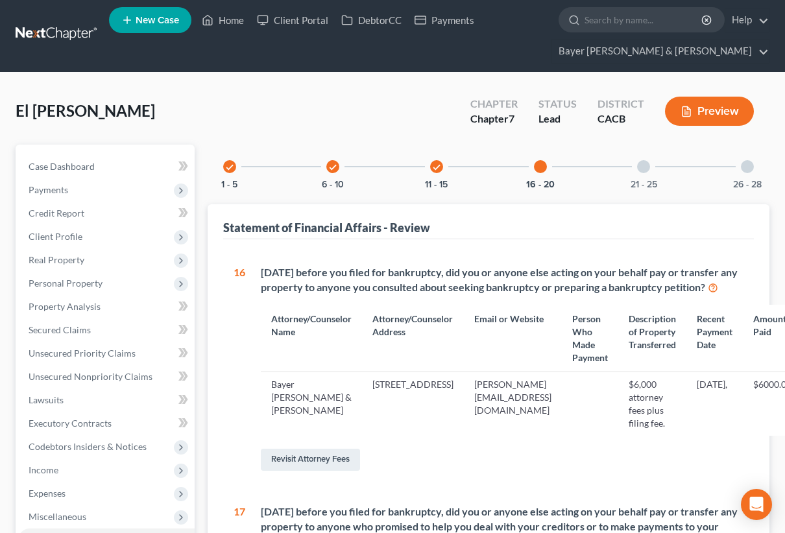
click at [646, 166] on div at bounding box center [643, 166] width 13 height 13
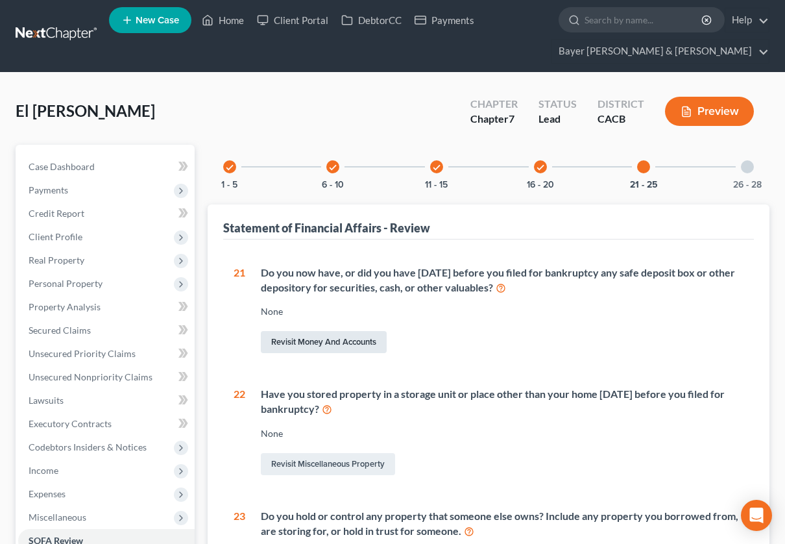
click at [296, 341] on link "Revisit Money and Accounts" at bounding box center [324, 342] width 126 height 22
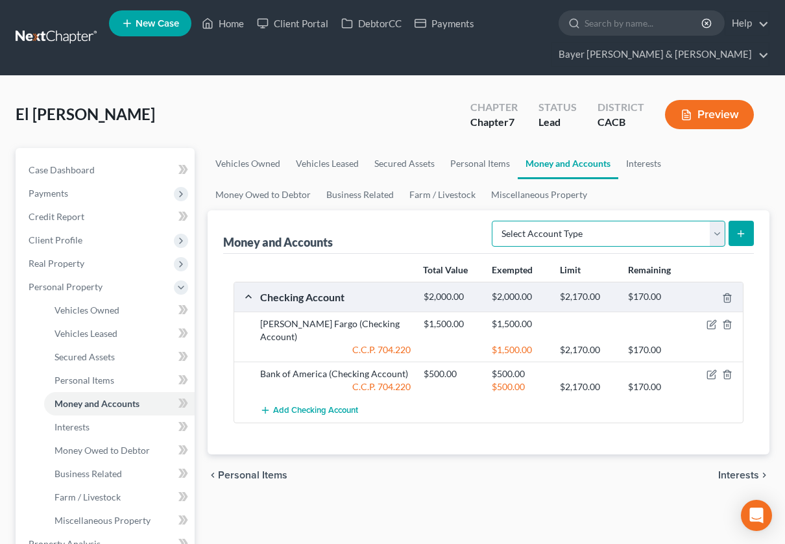
click at [720, 230] on select "Select Account Type Brokerage Cash on Hand Certificates of Deposit Checking Acc…" at bounding box center [608, 234] width 233 height 26
select select "safe_deposit_box"
click at [494, 221] on select "Select Account Type Brokerage Cash on Hand Certificates of Deposit Checking Acc…" at bounding box center [608, 234] width 233 height 26
click at [737, 236] on icon "submit" at bounding box center [740, 233] width 10 height 10
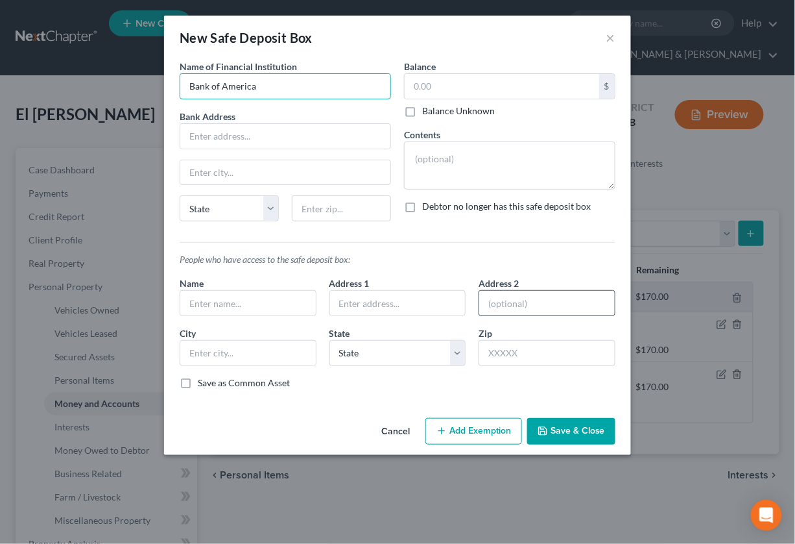
type input "Bank of America"
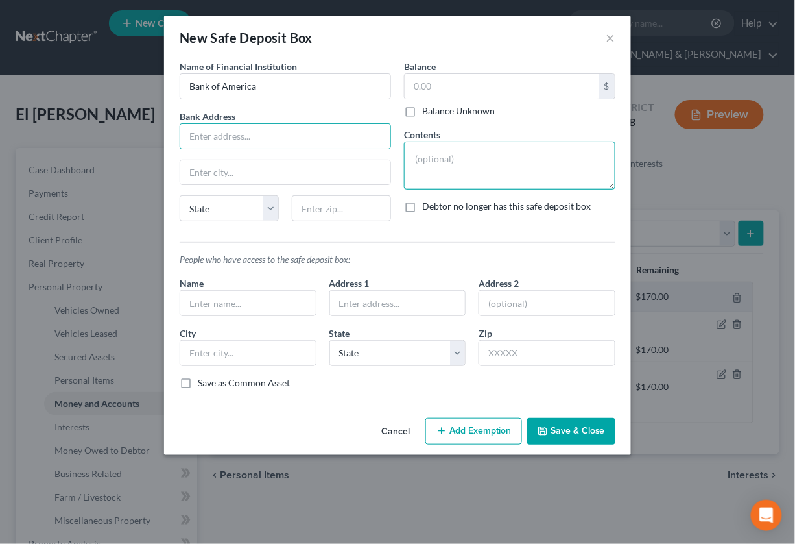
click at [457, 154] on textarea at bounding box center [509, 165] width 211 height 48
type textarea "Personal documents"
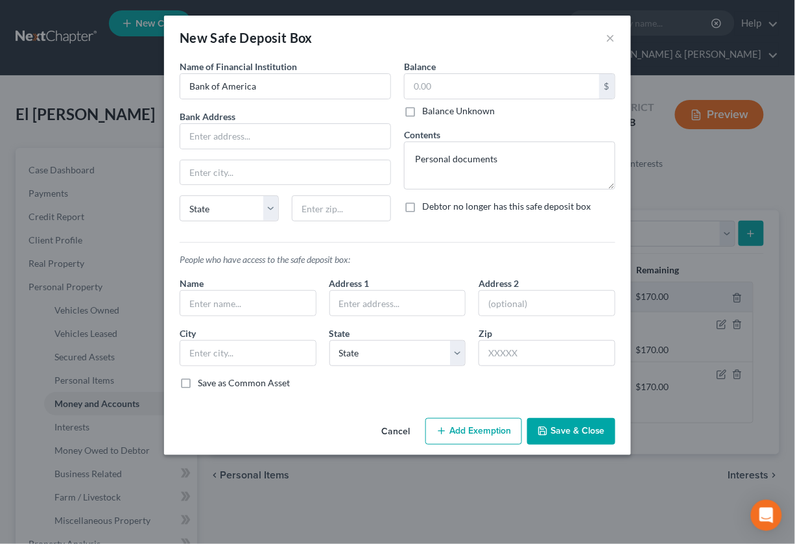
click at [584, 431] on button "Save & Close" at bounding box center [571, 431] width 88 height 27
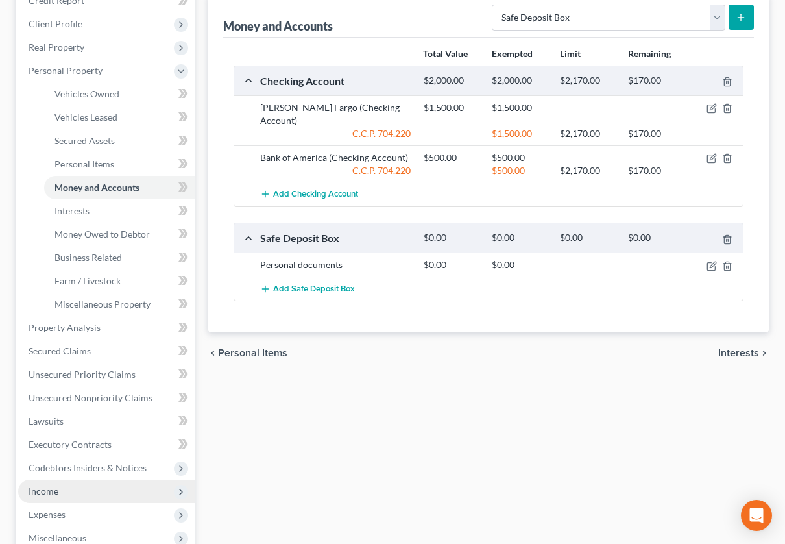
scroll to position [288, 0]
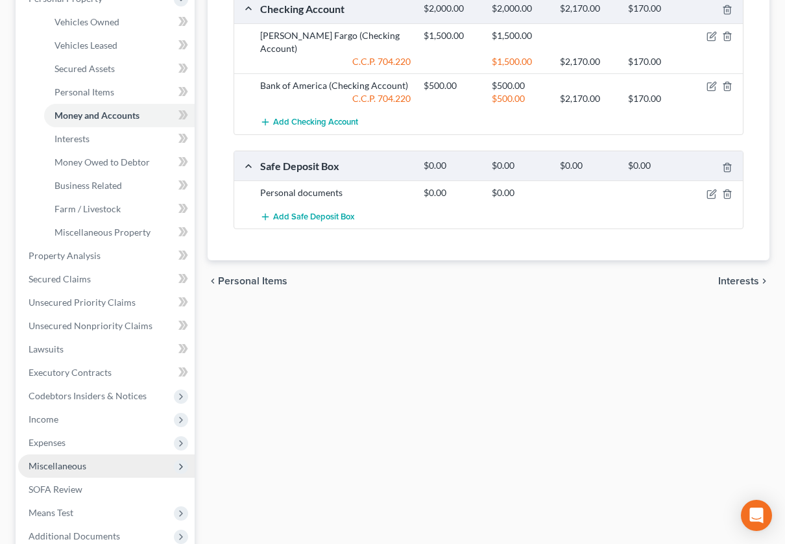
click at [56, 461] on span "Miscellaneous" at bounding box center [58, 465] width 58 height 11
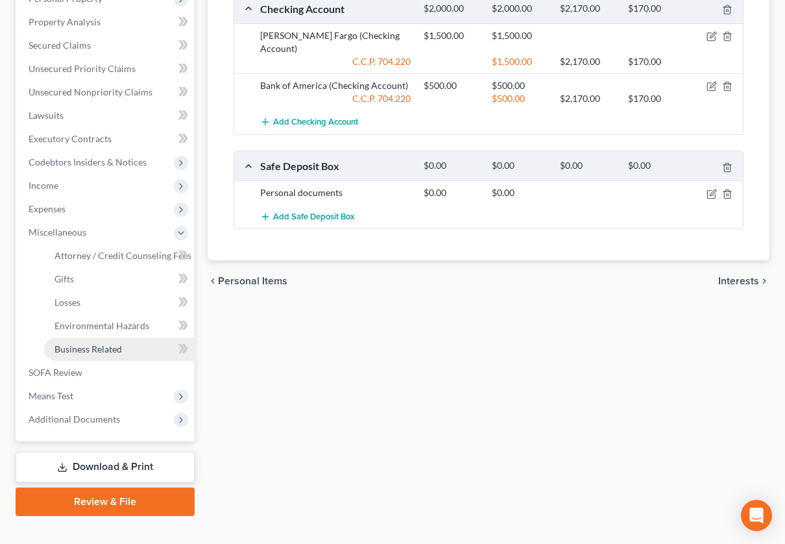
click at [99, 347] on span "Business Related" at bounding box center [87, 348] width 67 height 11
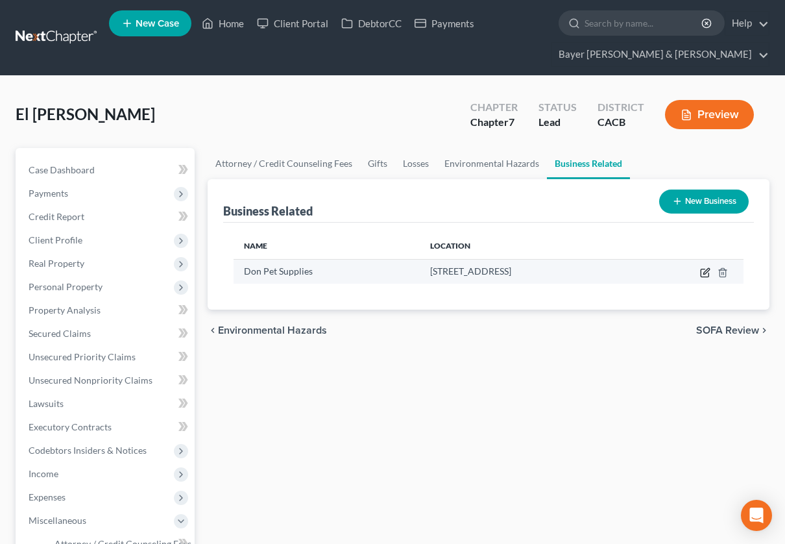
click at [702, 270] on icon "button" at bounding box center [705, 272] width 10 height 10
select select "sole_proprietor"
select select "4"
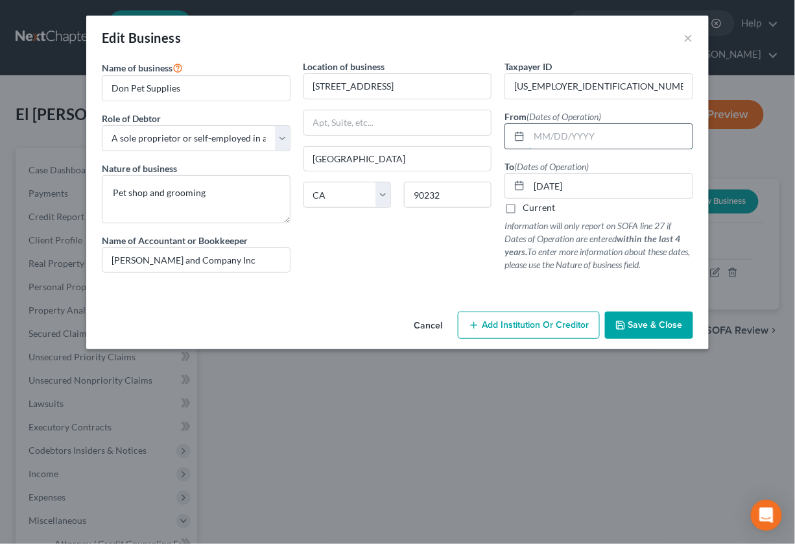
click at [550, 135] on input "text" at bounding box center [610, 136] width 163 height 25
type input "[DATE]"
click at [639, 324] on span "Save & Close" at bounding box center [655, 324] width 54 height 11
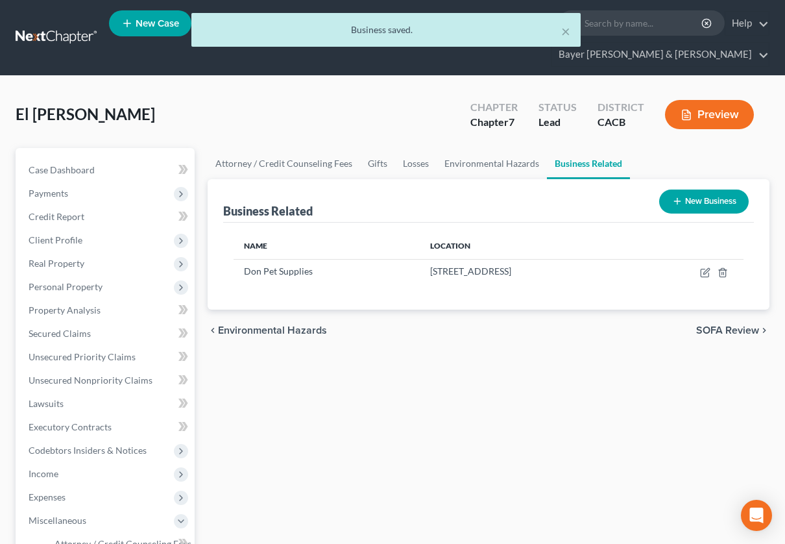
click at [686, 200] on button "New Business" at bounding box center [704, 201] width 90 height 24
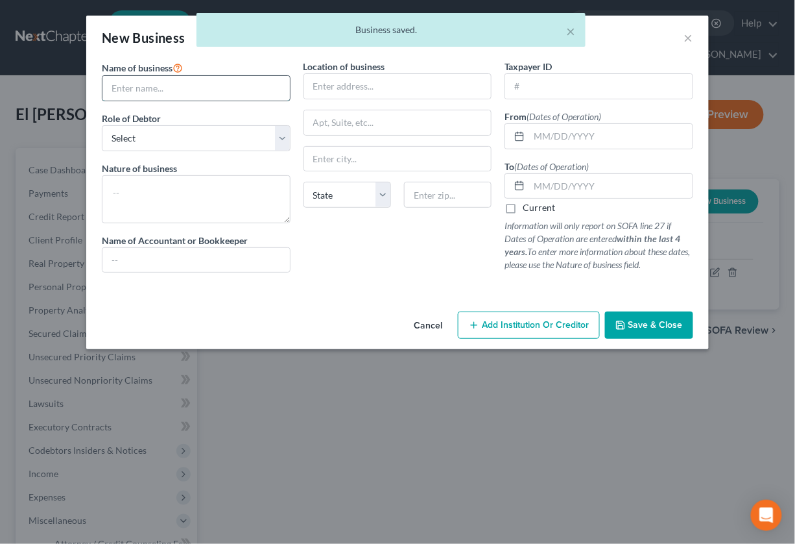
click at [241, 97] on input "text" at bounding box center [195, 88] width 187 height 25
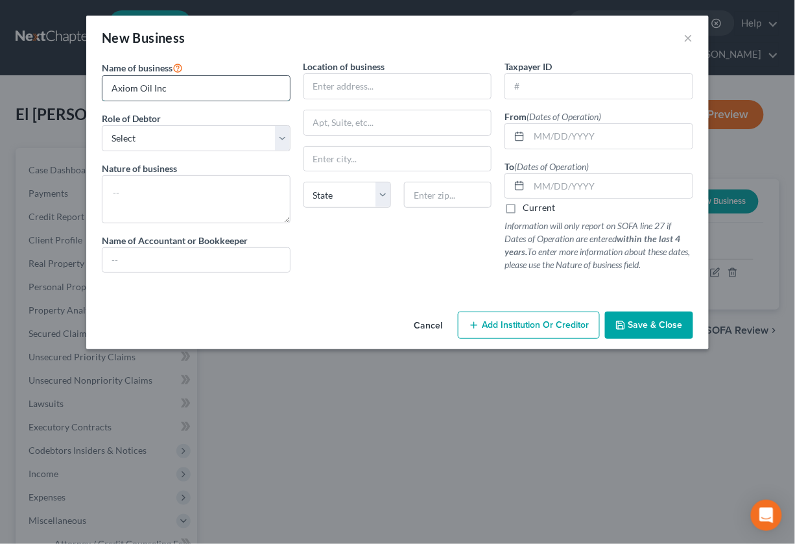
type input "Axiom Oil Inc"
click at [281, 136] on select "Select A member of a limited liability company (LLC) or limited liability partn…" at bounding box center [196, 138] width 189 height 26
select select "member"
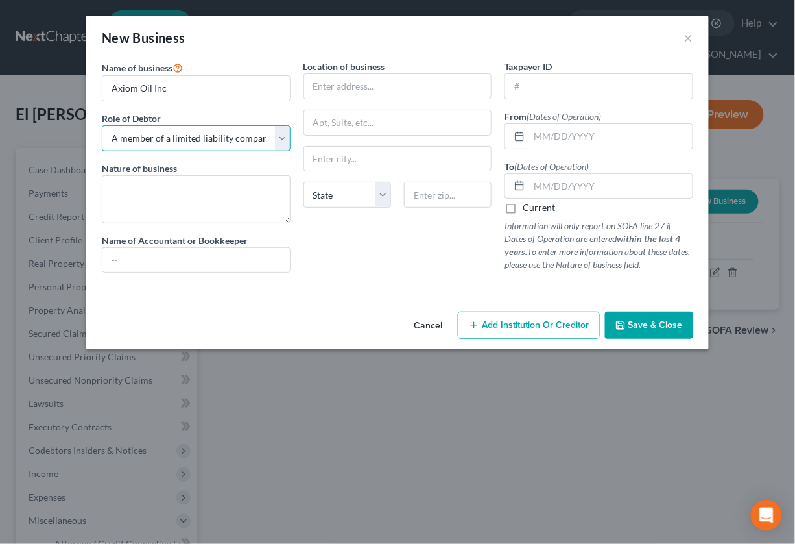
click at [102, 125] on select "Select A member of a limited liability company (LLC) or limited liability partn…" at bounding box center [196, 138] width 189 height 26
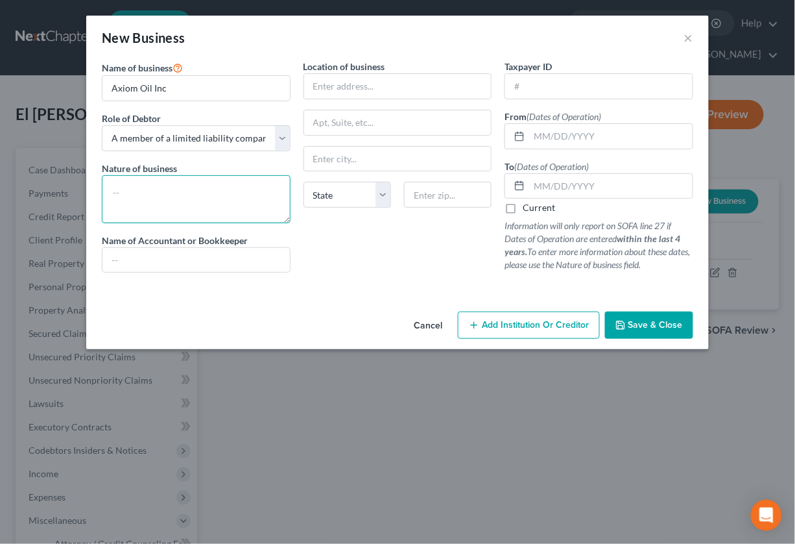
click at [267, 183] on textarea at bounding box center [196, 199] width 189 height 48
type textarea "Gas station"
drag, startPoint x: 230, startPoint y: 259, endPoint x: 232, endPoint y: 249, distance: 10.6
click at [230, 259] on input "text" at bounding box center [195, 260] width 187 height 25
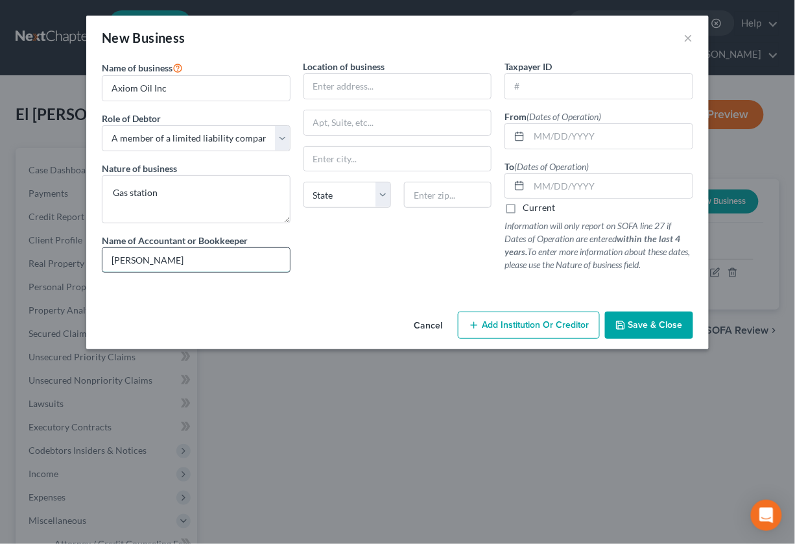
type input "[PERSON_NAME] and Company Inc"
type input "[STREET_ADDRESS]"
type input "[GEOGRAPHIC_DATA]"
select select "4"
type input "90232"
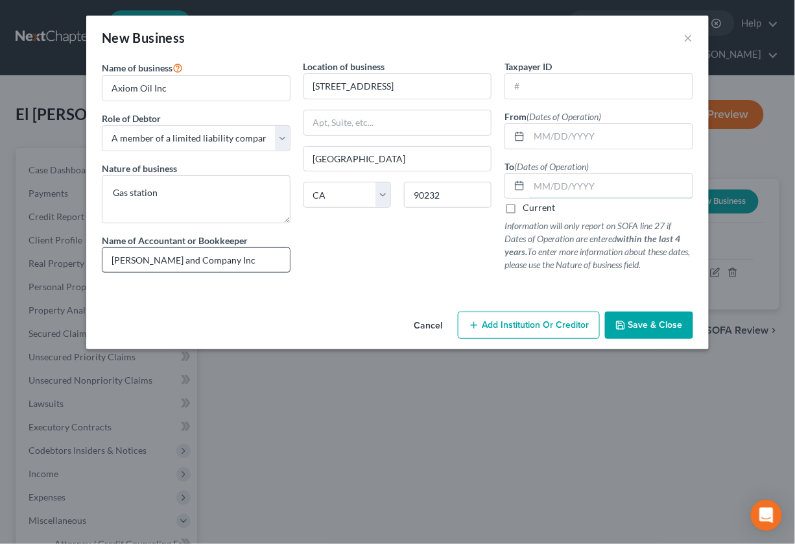
type input "[DATE]"
drag, startPoint x: 415, startPoint y: 82, endPoint x: 307, endPoint y: 86, distance: 108.4
click at [307, 86] on input "[STREET_ADDRESS]" at bounding box center [397, 86] width 187 height 25
type input "[STREET_ADDRESS]"
type input "Temecula"
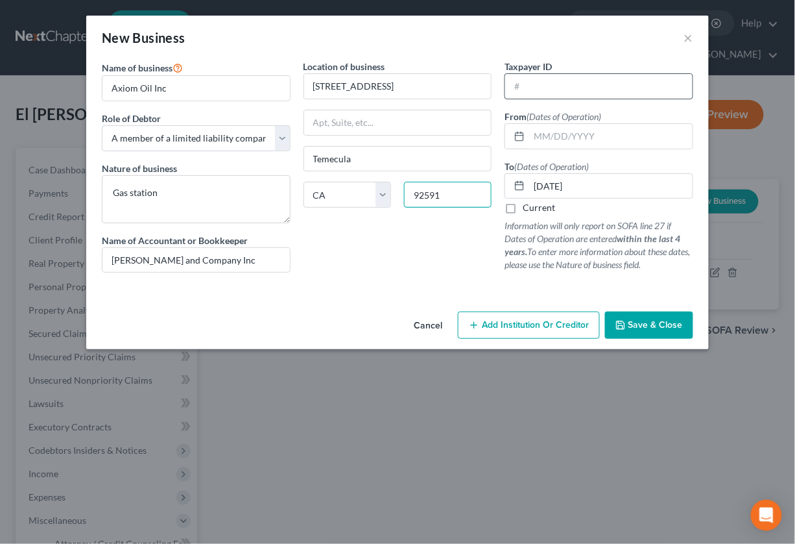
type input "92591"
click at [569, 86] on input "text" at bounding box center [598, 86] width 187 height 25
type input "[US_EMPLOYER_IDENTIFICATION_NUMBER]"
click at [587, 140] on input "text" at bounding box center [610, 136] width 163 height 25
type input "[DATE]"
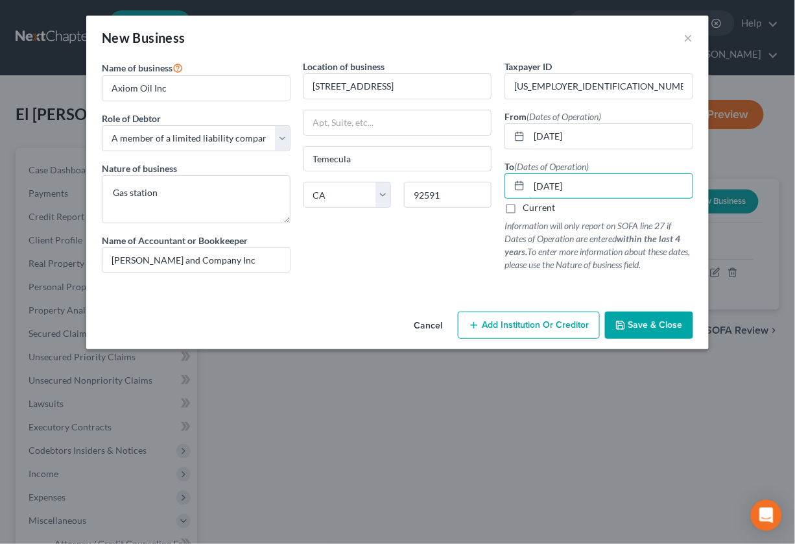
type input "[DATE]"
click at [652, 325] on span "Save & Close" at bounding box center [655, 324] width 54 height 11
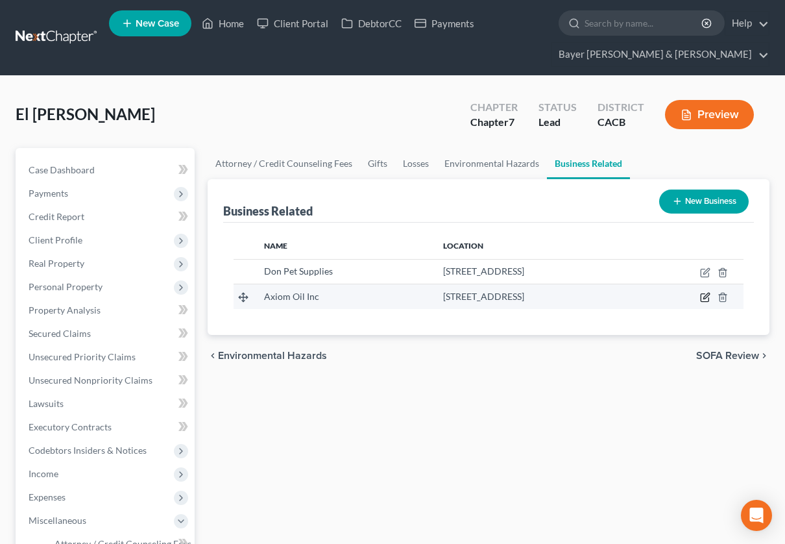
click at [704, 298] on icon "button" at bounding box center [706, 296] width 6 height 6
select select "member"
select select "4"
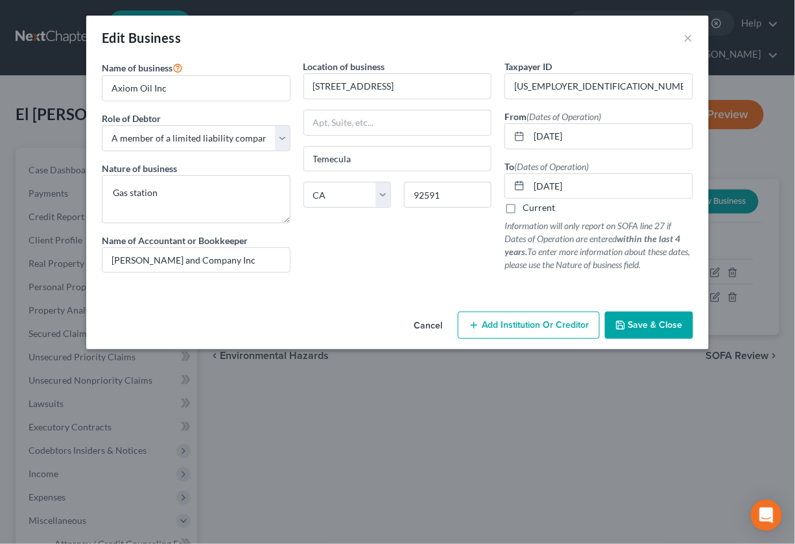
click at [645, 328] on span "Save & Close" at bounding box center [655, 324] width 54 height 11
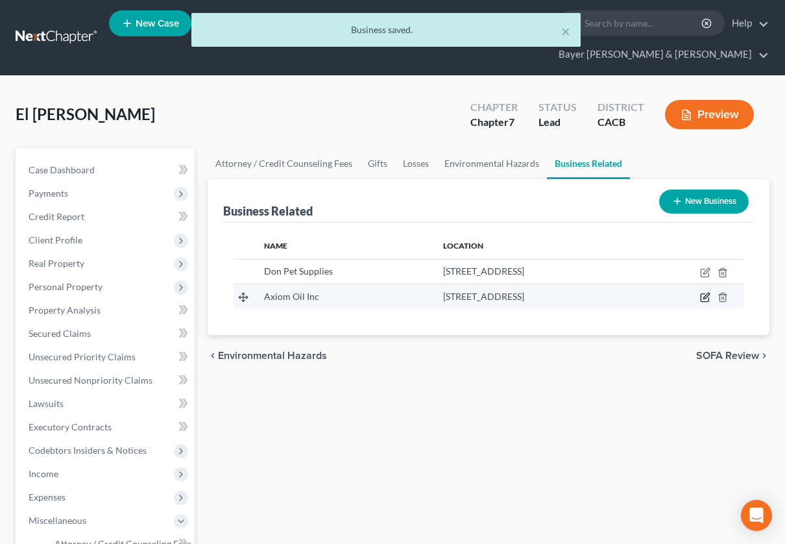
click at [705, 300] on icon "button" at bounding box center [705, 297] width 10 height 10
select select "member"
select select "4"
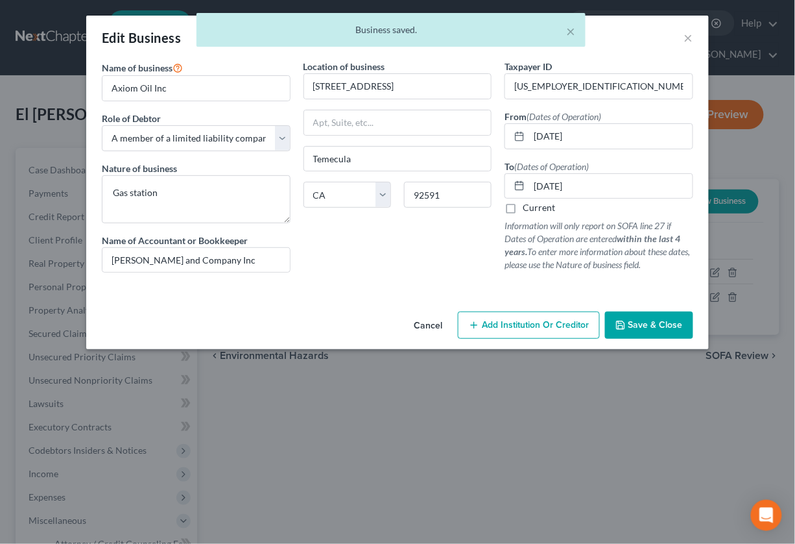
click at [507, 332] on button "Add Institution Or Creditor" at bounding box center [529, 324] width 142 height 27
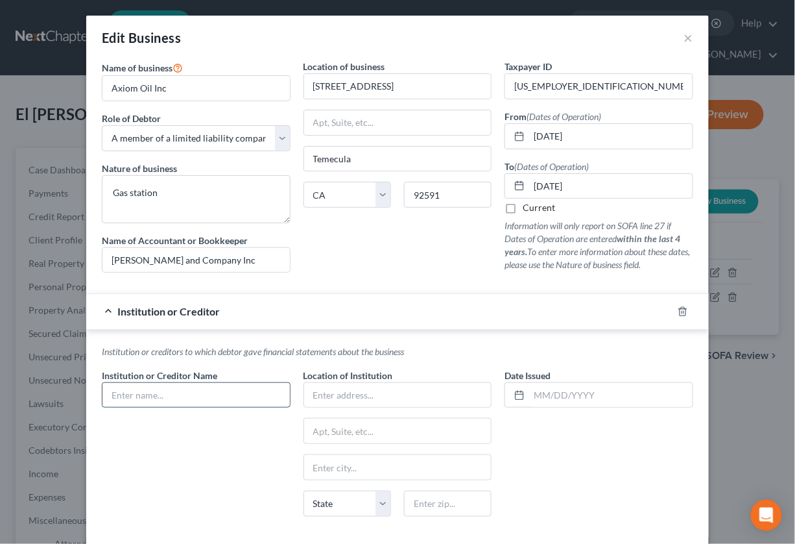
click at [213, 407] on input "text" at bounding box center [195, 395] width 187 height 25
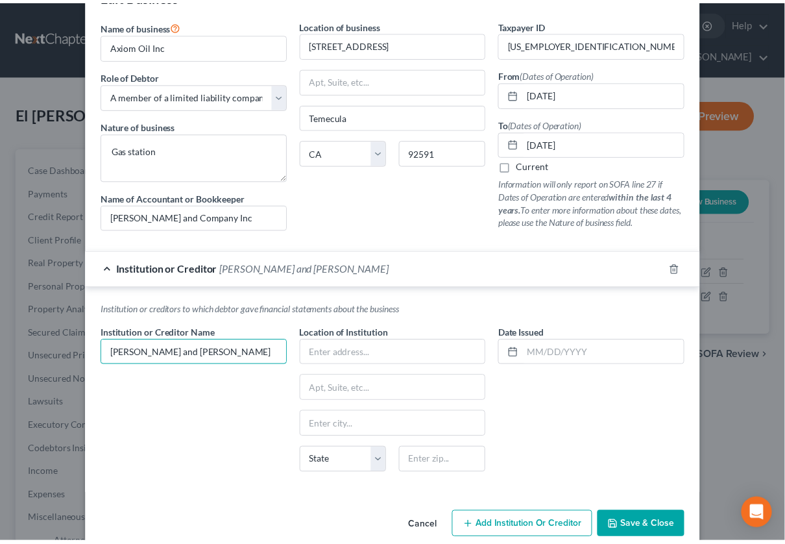
scroll to position [66, 0]
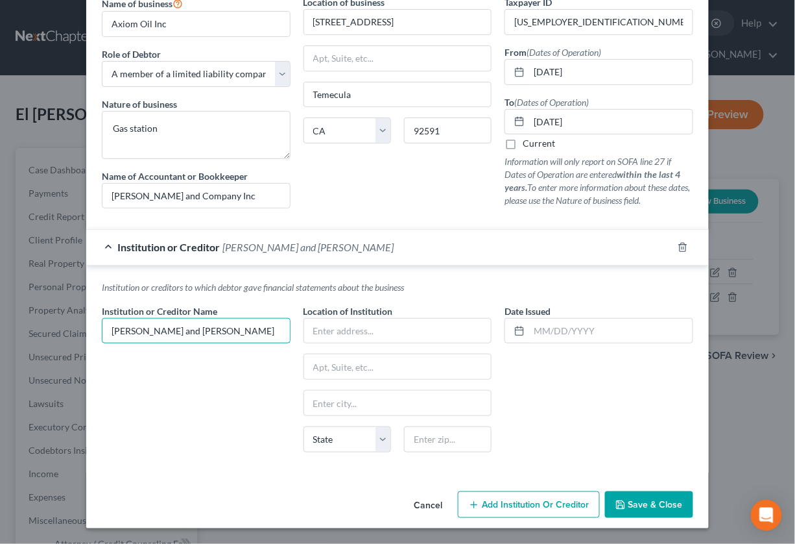
type input "[PERSON_NAME] and [PERSON_NAME]"
click at [633, 507] on span "Save & Close" at bounding box center [655, 504] width 54 height 11
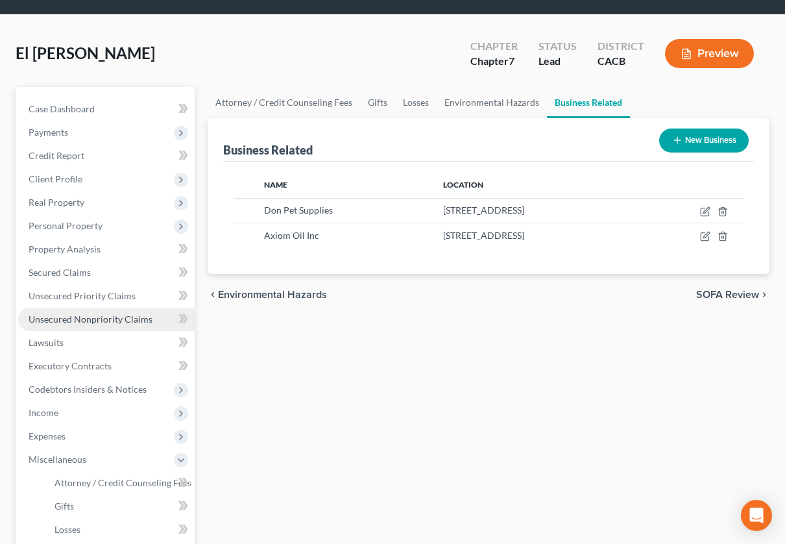
scroll to position [216, 0]
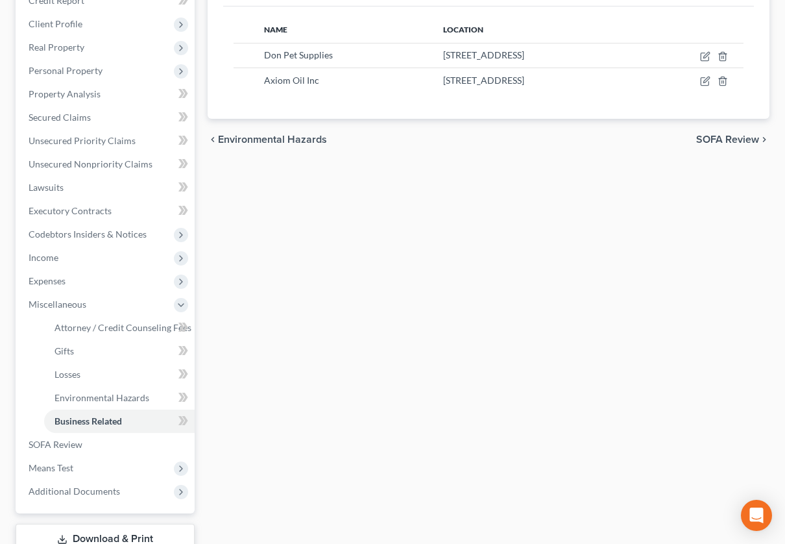
click at [736, 134] on span "SOFA Review" at bounding box center [727, 139] width 63 height 10
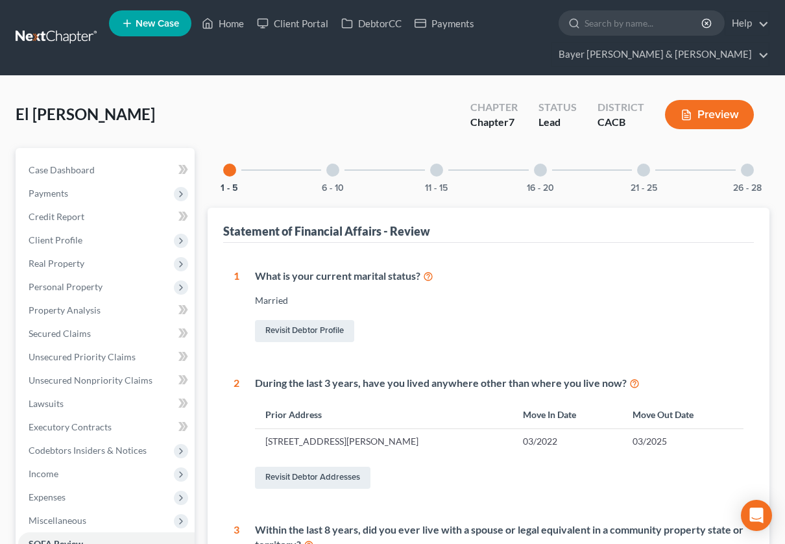
click at [645, 169] on div at bounding box center [643, 169] width 13 height 13
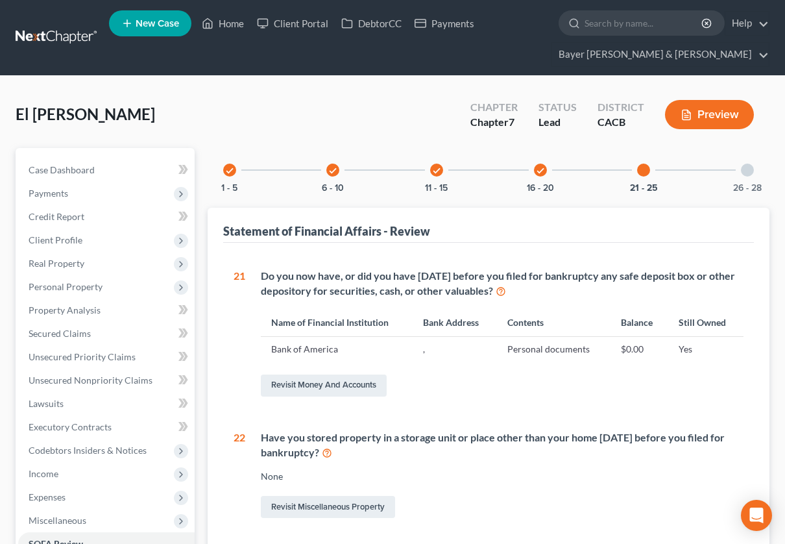
click at [747, 171] on div at bounding box center [747, 169] width 13 height 13
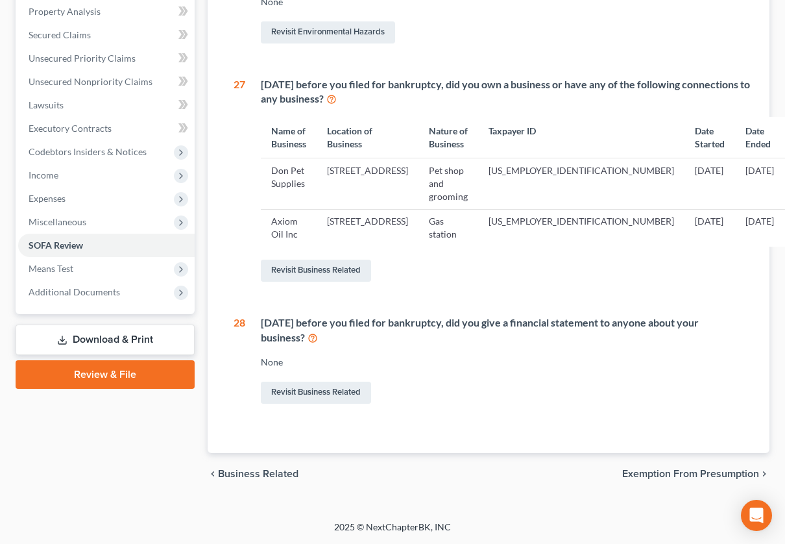
scroll to position [335, 0]
click at [280, 390] on link "Revisit Business Related" at bounding box center [316, 392] width 110 height 22
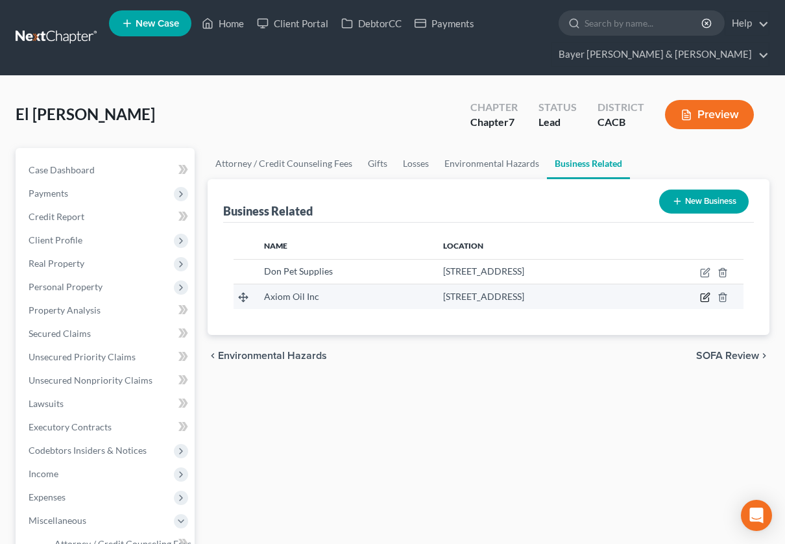
click at [706, 295] on icon "button" at bounding box center [705, 297] width 10 height 10
select select "member"
select select "4"
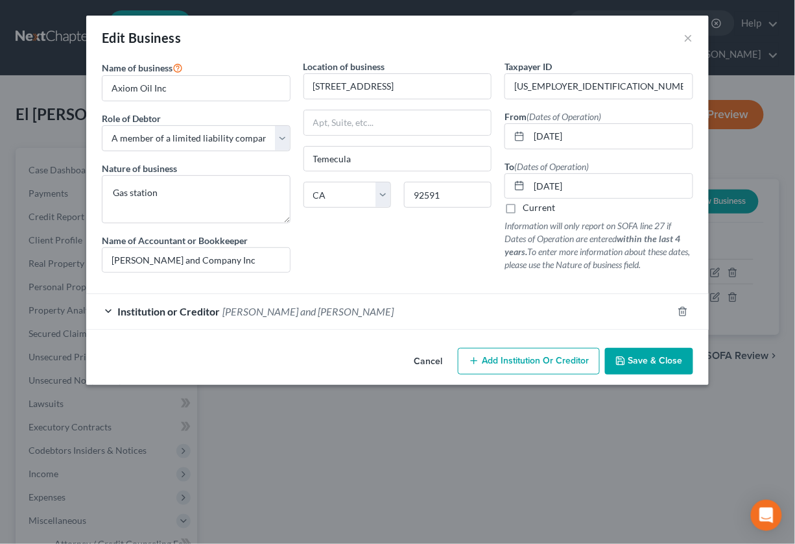
click at [109, 313] on div "Institution or Creditor [PERSON_NAME] and [PERSON_NAME]" at bounding box center [379, 311] width 586 height 34
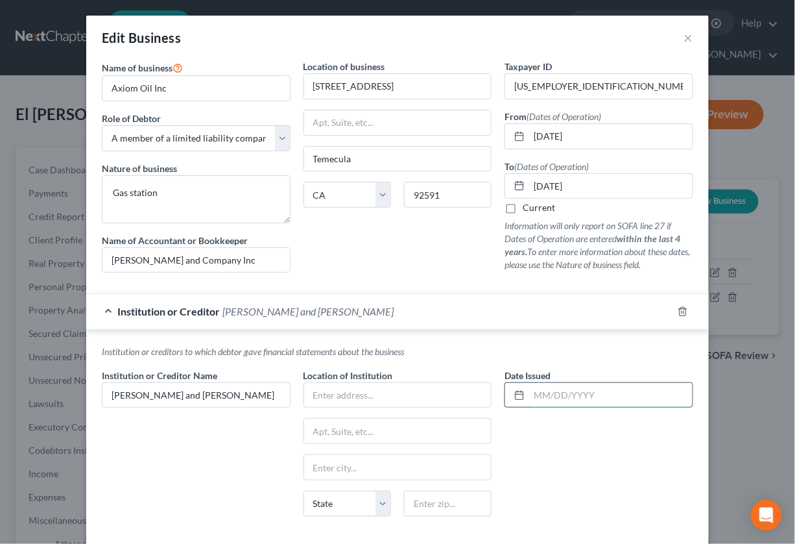
click at [547, 399] on input "text" at bounding box center [610, 395] width 163 height 25
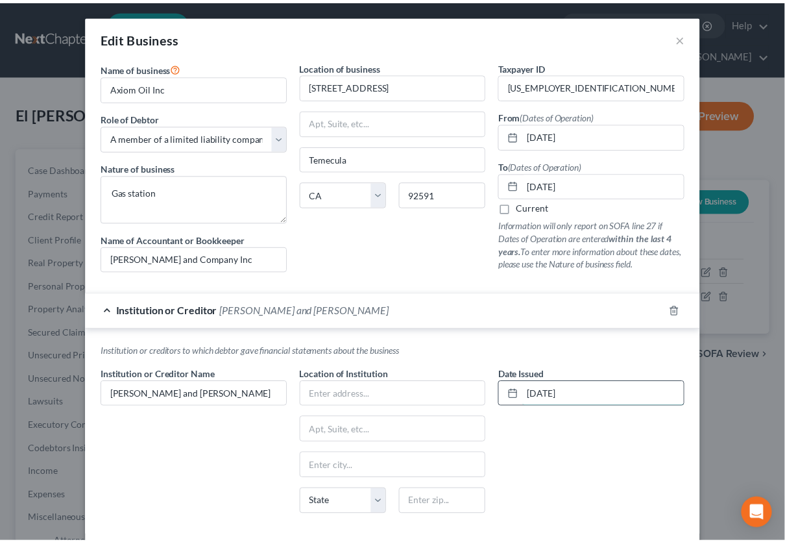
scroll to position [66, 0]
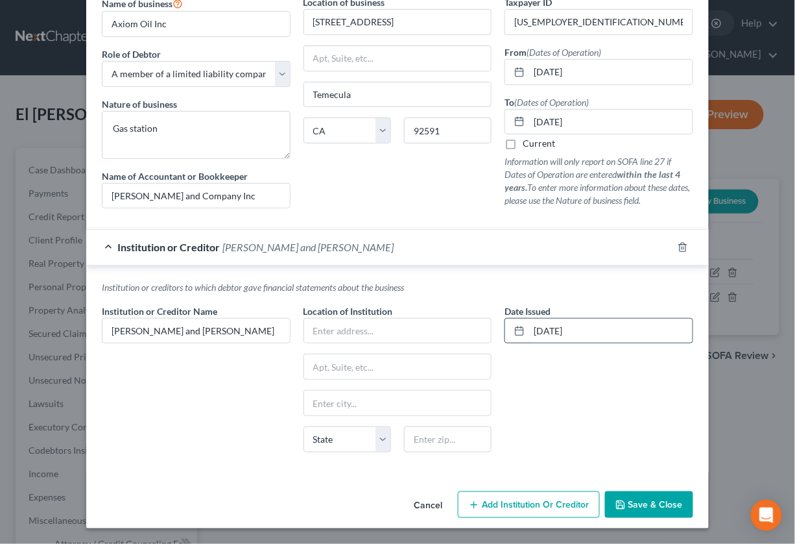
click at [538, 329] on input "[DATE]" at bounding box center [610, 330] width 163 height 25
type input "[DATE]"
click at [628, 503] on span "Save & Close" at bounding box center [655, 504] width 54 height 11
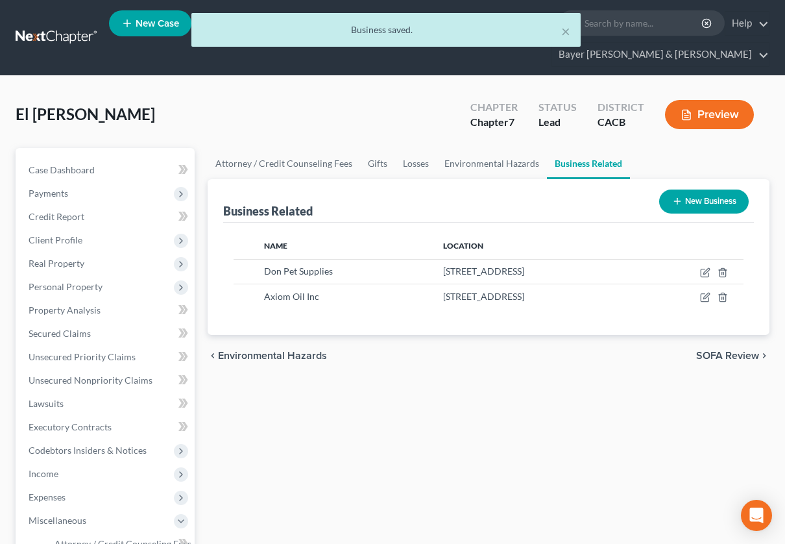
click at [698, 353] on span "SOFA Review" at bounding box center [727, 355] width 63 height 10
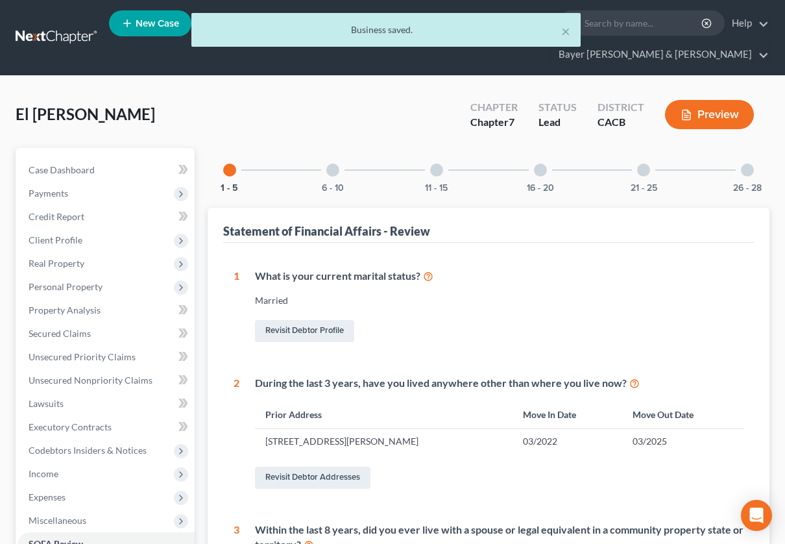
click at [750, 171] on div at bounding box center [747, 169] width 13 height 13
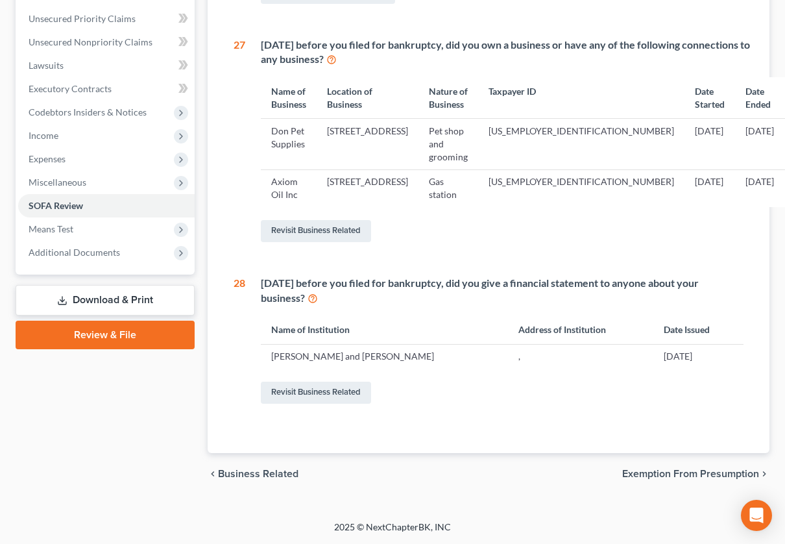
scroll to position [376, 0]
click at [702, 472] on span "Exemption from Presumption" at bounding box center [690, 473] width 137 height 10
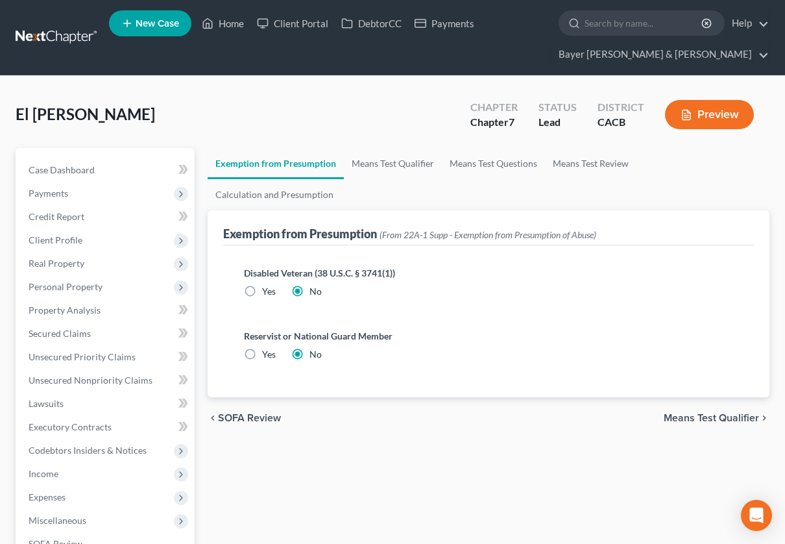
click at [679, 412] on span "Means Test Qualifier" at bounding box center [710, 417] width 95 height 10
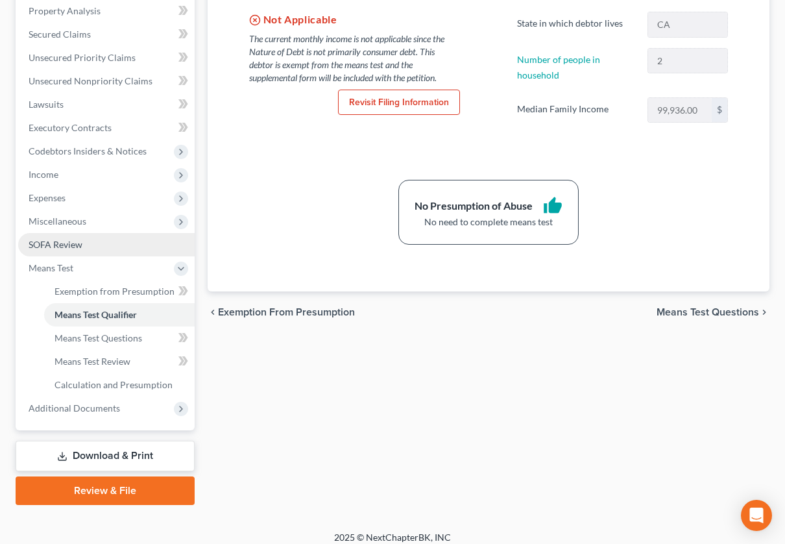
scroll to position [307, 0]
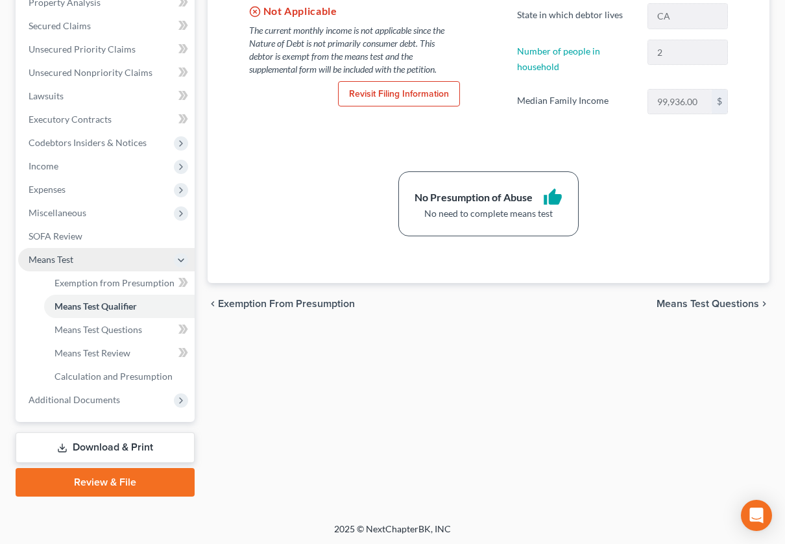
click at [177, 256] on icon at bounding box center [181, 260] width 10 height 10
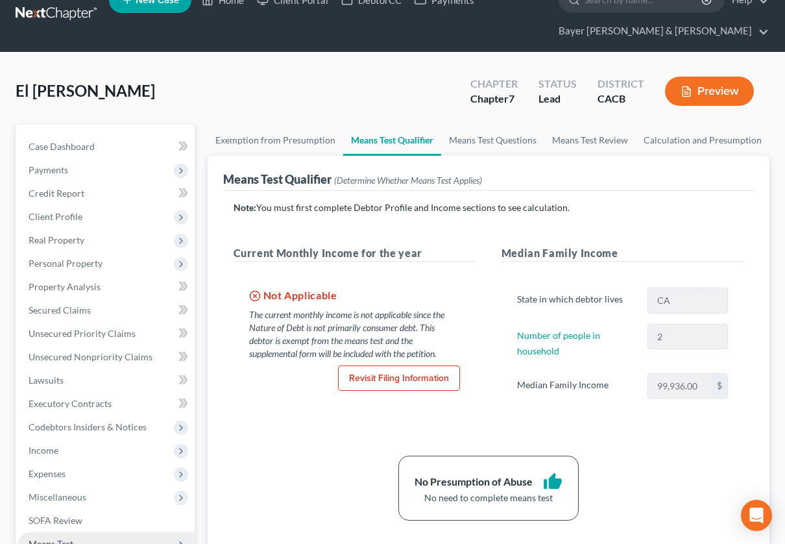
scroll to position [0, 0]
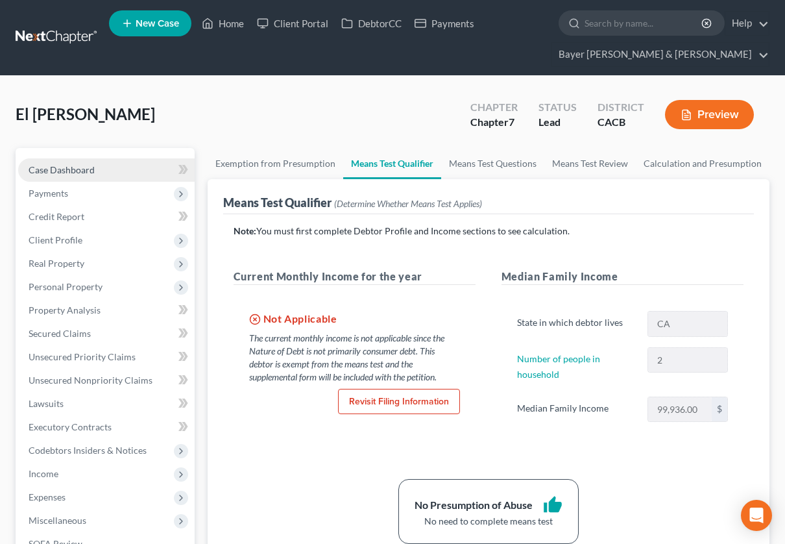
click at [66, 170] on span "Case Dashboard" at bounding box center [62, 169] width 66 height 11
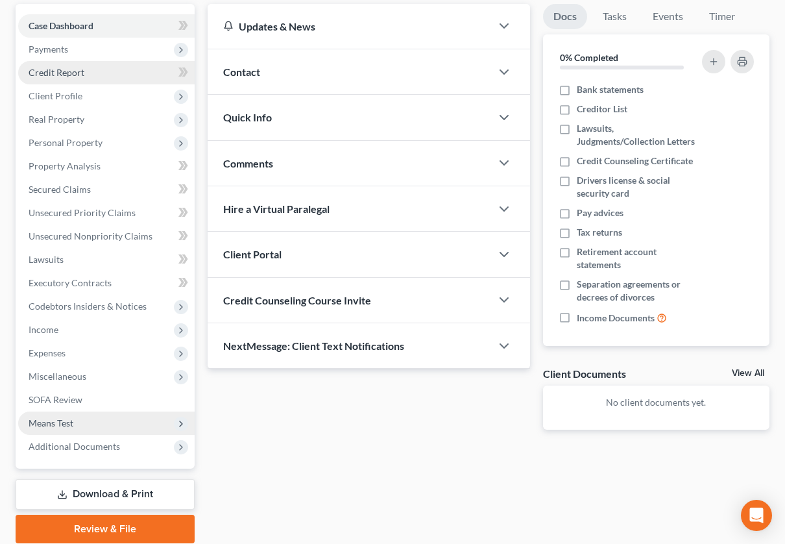
scroll to position [191, 0]
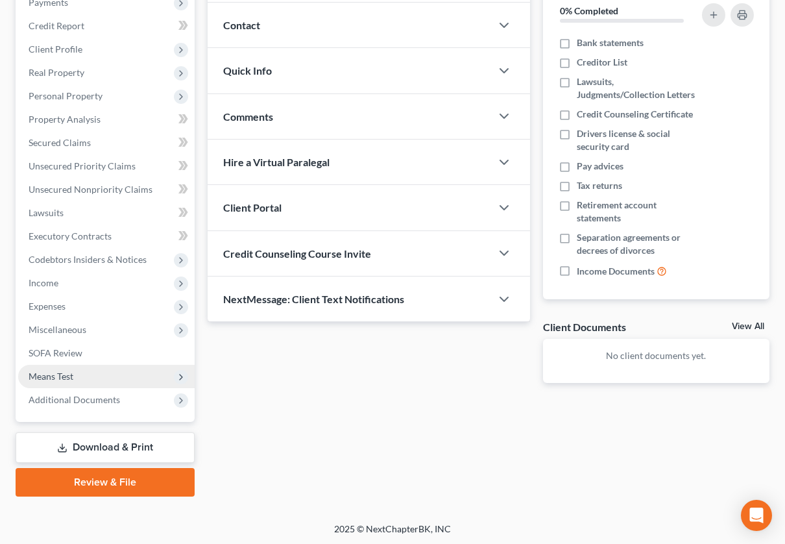
click at [131, 442] on link "Download & Print" at bounding box center [105, 447] width 179 height 30
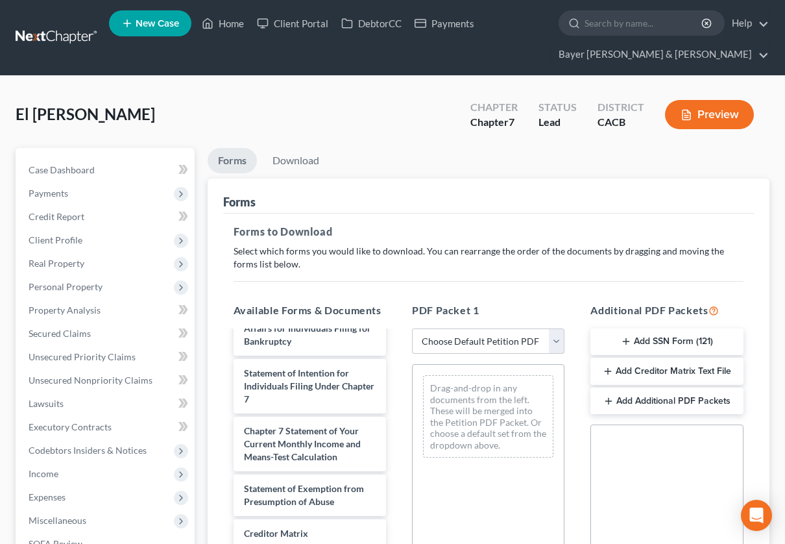
scroll to position [521, 0]
click at [552, 341] on select "Choose Default Petition PDF Packet Complete Bankruptcy Petition (all forms and …" at bounding box center [488, 341] width 152 height 26
select select "0"
click at [412, 328] on select "Choose Default Petition PDF Packet Complete Bankruptcy Petition (all forms and …" at bounding box center [488, 341] width 152 height 26
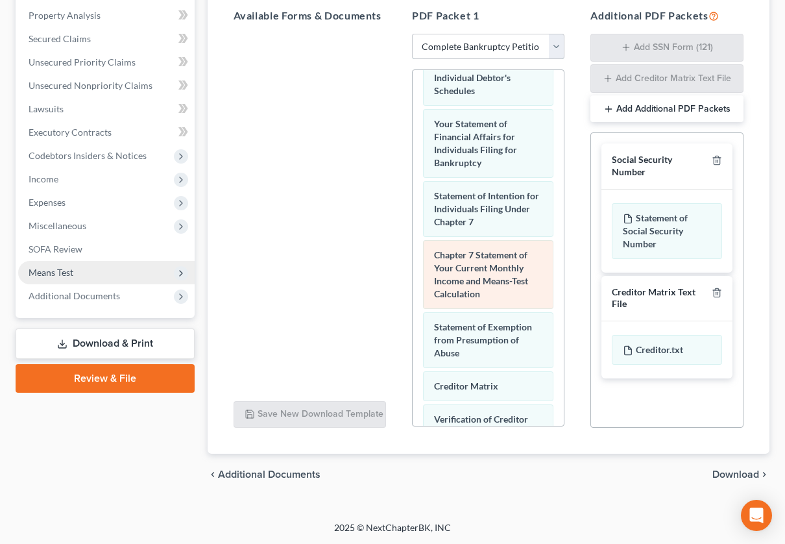
scroll to position [576, 0]
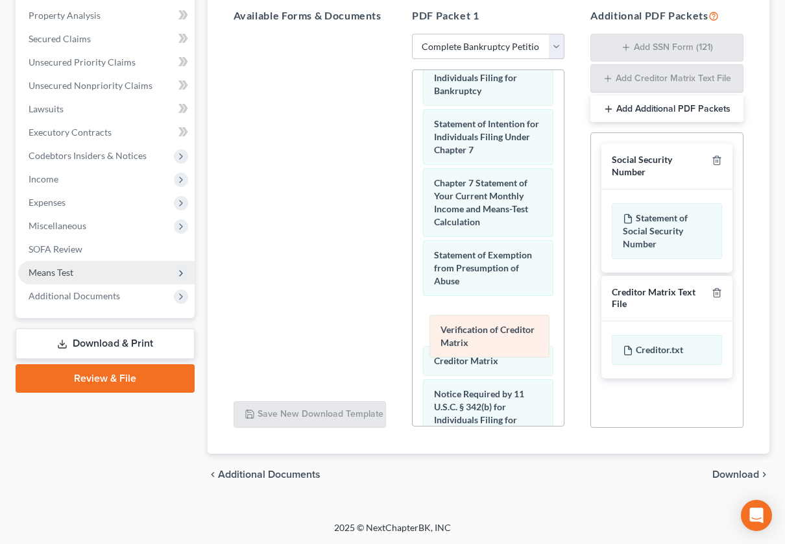
drag, startPoint x: 456, startPoint y: 377, endPoint x: 462, endPoint y: 333, distance: 45.2
click at [462, 333] on div "Verification of Creditor Matrix Voluntary Petition for Individuals Filing for B…" at bounding box center [487, 41] width 151 height 1095
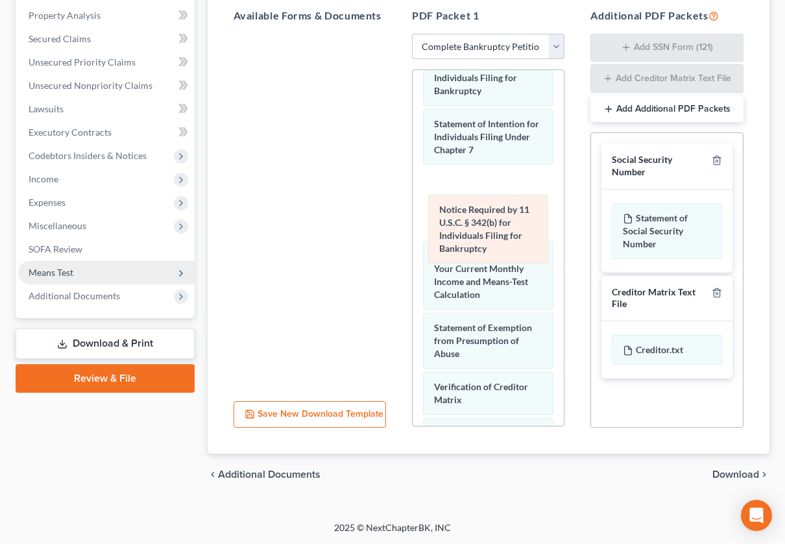
drag, startPoint x: 470, startPoint y: 417, endPoint x: 475, endPoint y: 206, distance: 210.9
click at [475, 206] on div "Notice Required by 11 U.S.C. § 342(b) for Individuals Filing for Bankruptcy Vol…" at bounding box center [487, 41] width 151 height 1095
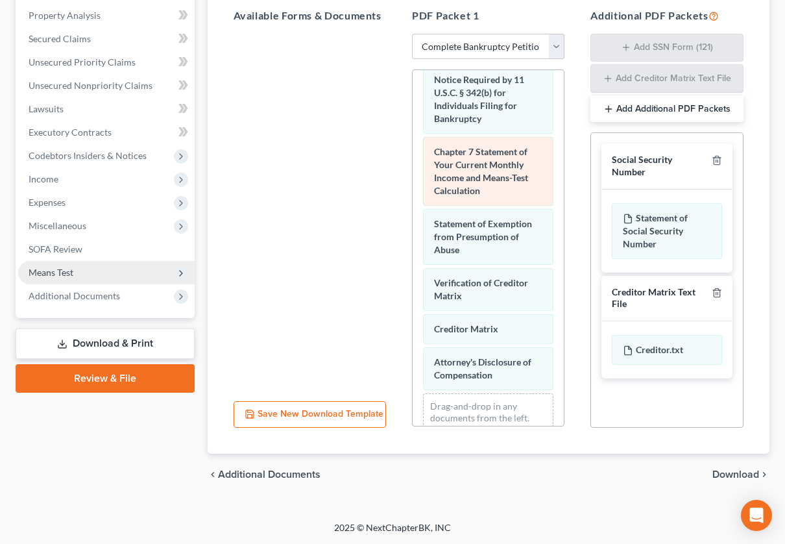
scroll to position [721, 0]
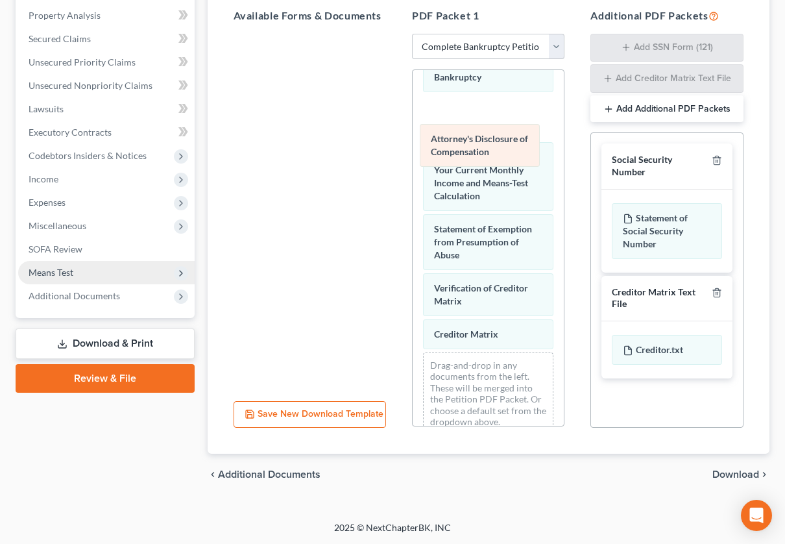
drag, startPoint x: 472, startPoint y: 350, endPoint x: 468, endPoint y: 141, distance: 209.5
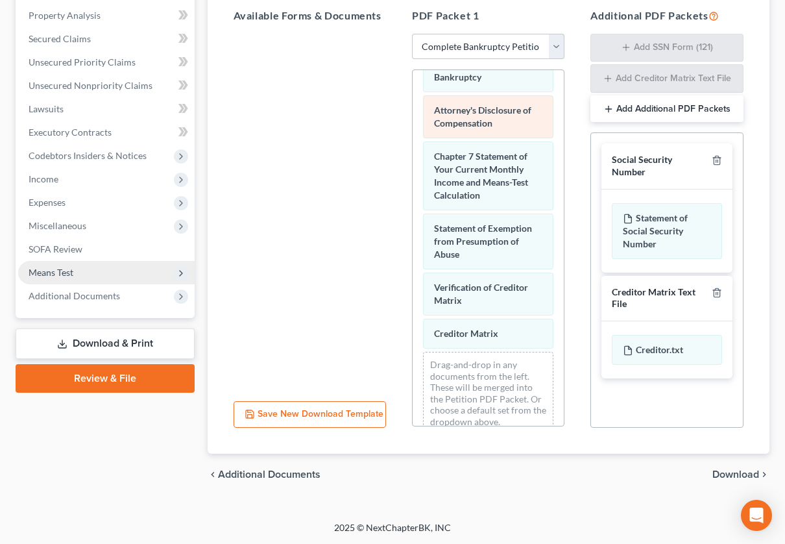
scroll to position [649, 0]
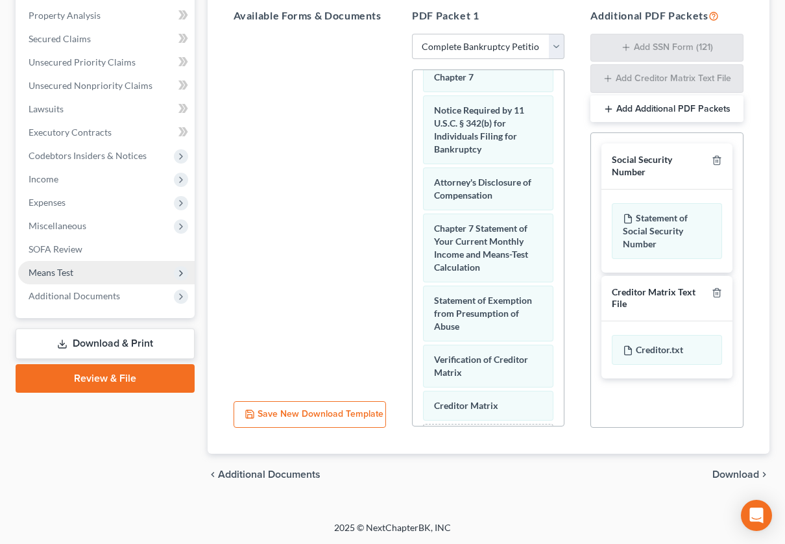
click at [724, 469] on span "Download" at bounding box center [735, 474] width 47 height 10
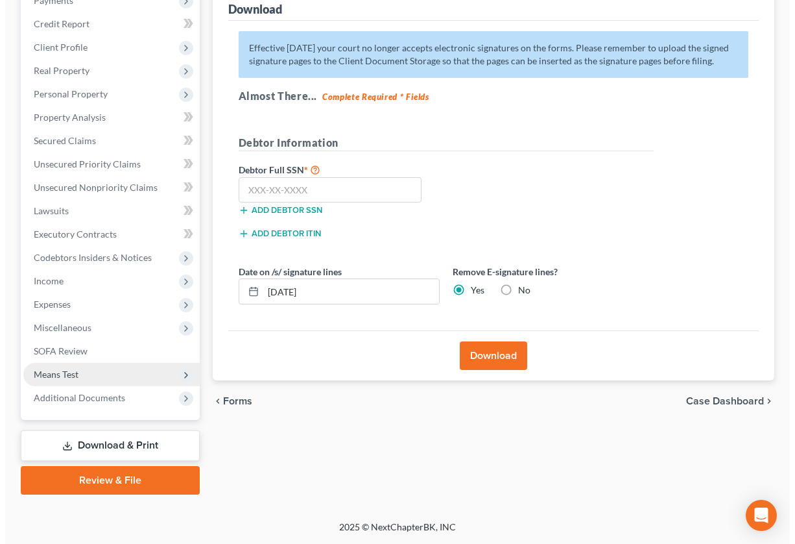
scroll to position [191, 0]
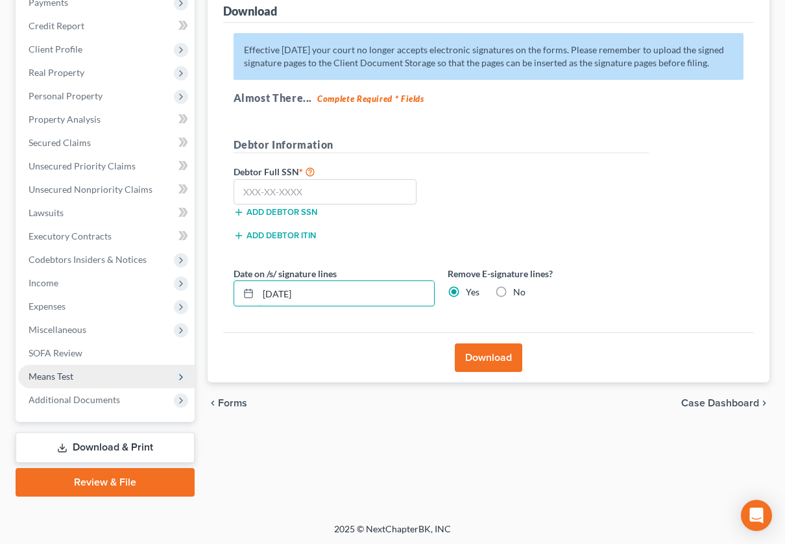
drag, startPoint x: 338, startPoint y: 288, endPoint x: 231, endPoint y: 289, distance: 107.0
click at [231, 289] on div "Date on /s/ signature lines [DATE]" at bounding box center [334, 287] width 214 height 40
click at [325, 189] on input "text" at bounding box center [325, 192] width 184 height 26
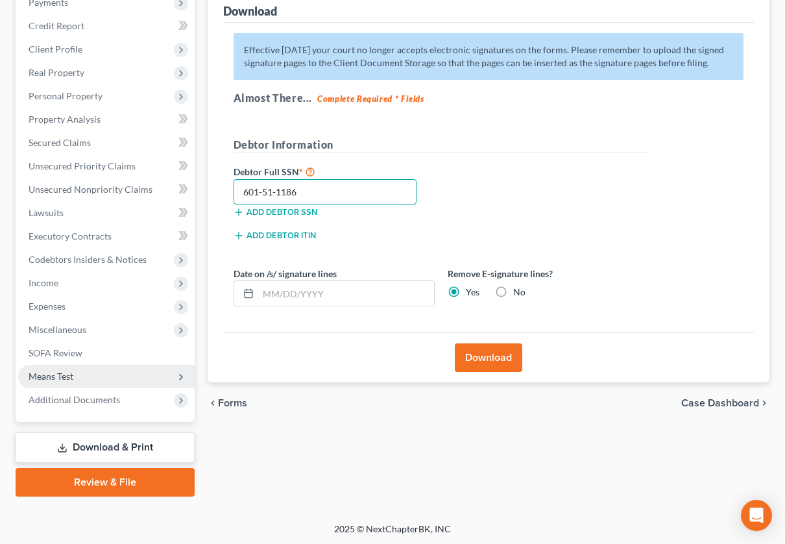
type input "601-51-1186"
click at [507, 355] on button "Download" at bounding box center [488, 357] width 67 height 29
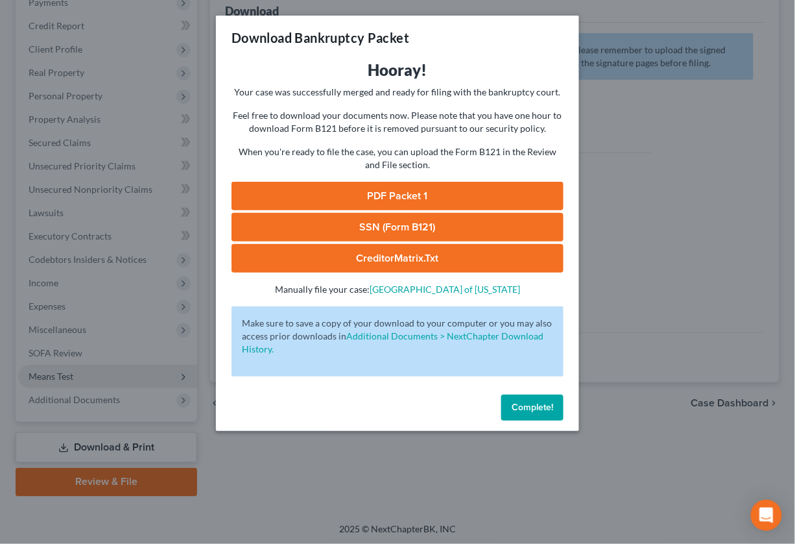
click at [353, 250] on link "CreditorMatrix.txt" at bounding box center [398, 258] width 332 height 29
click at [401, 228] on link "SSN (Form B121)" at bounding box center [398, 227] width 332 height 29
click at [370, 193] on link "PDF Packet 1" at bounding box center [398, 196] width 332 height 29
